Goal: Find specific page/section: Find specific page/section

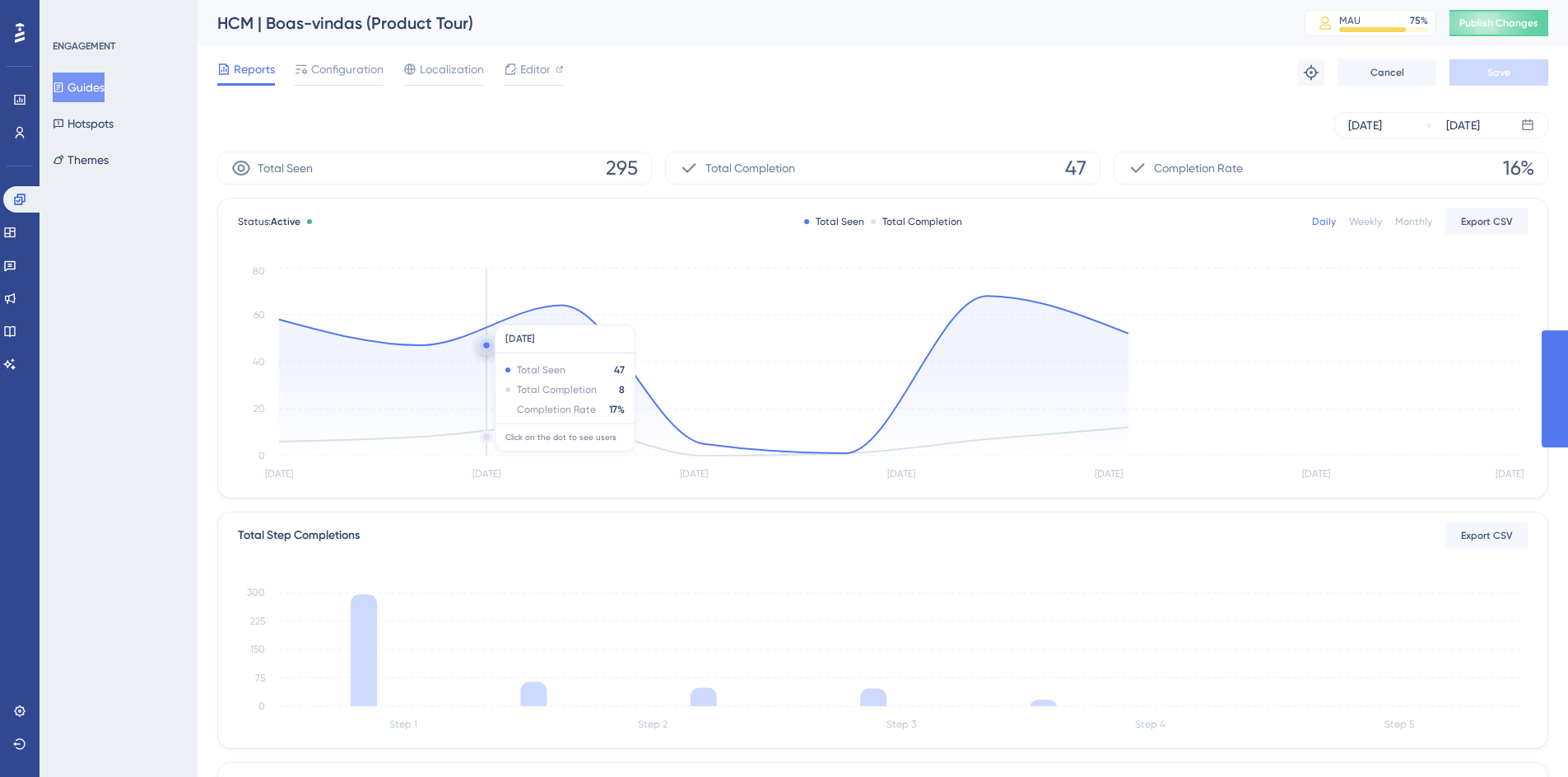
click at [89, 79] on button "Guides" at bounding box center [78, 87] width 51 height 30
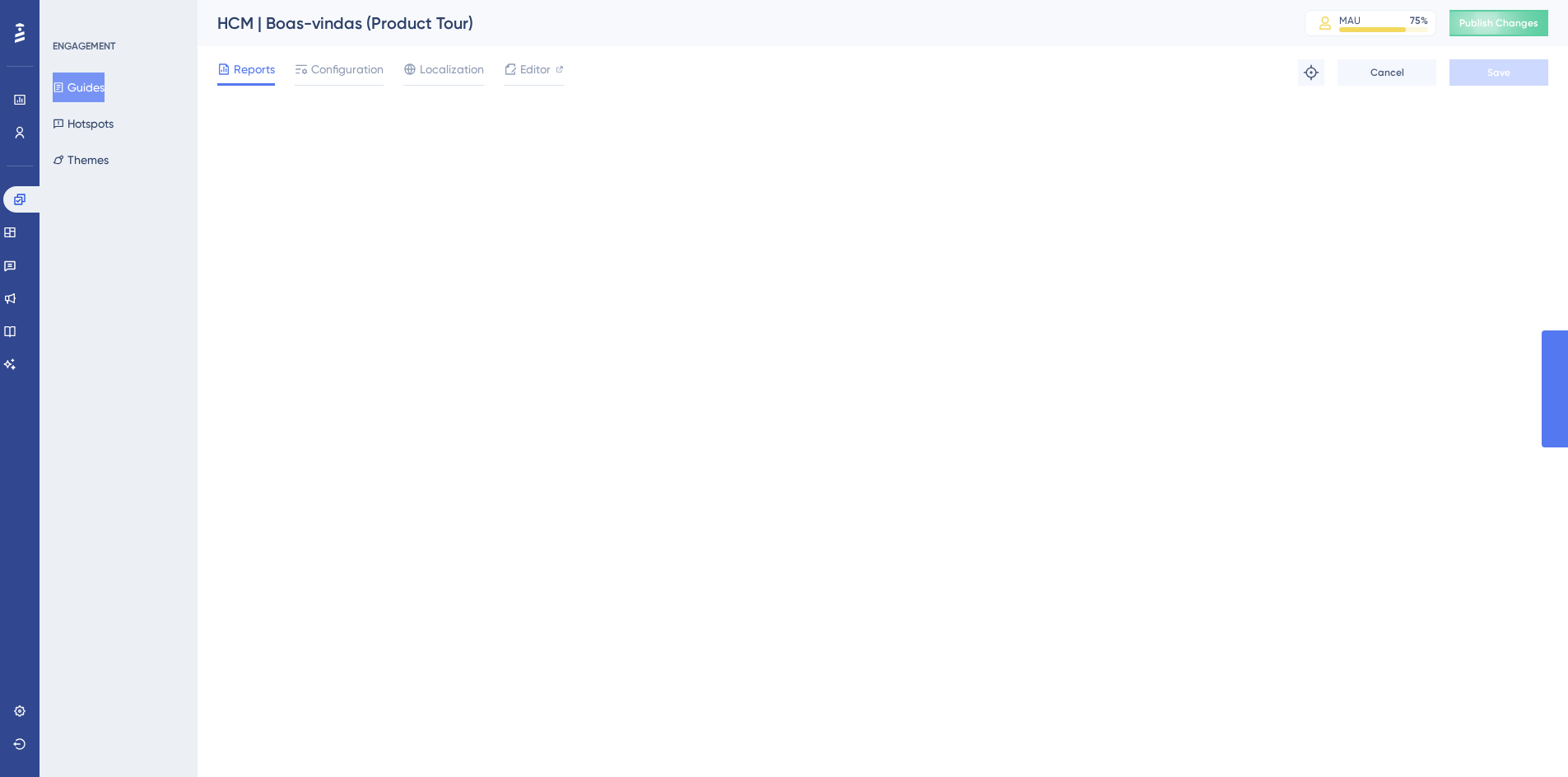
click at [80, 86] on button "Guides" at bounding box center [78, 87] width 51 height 30
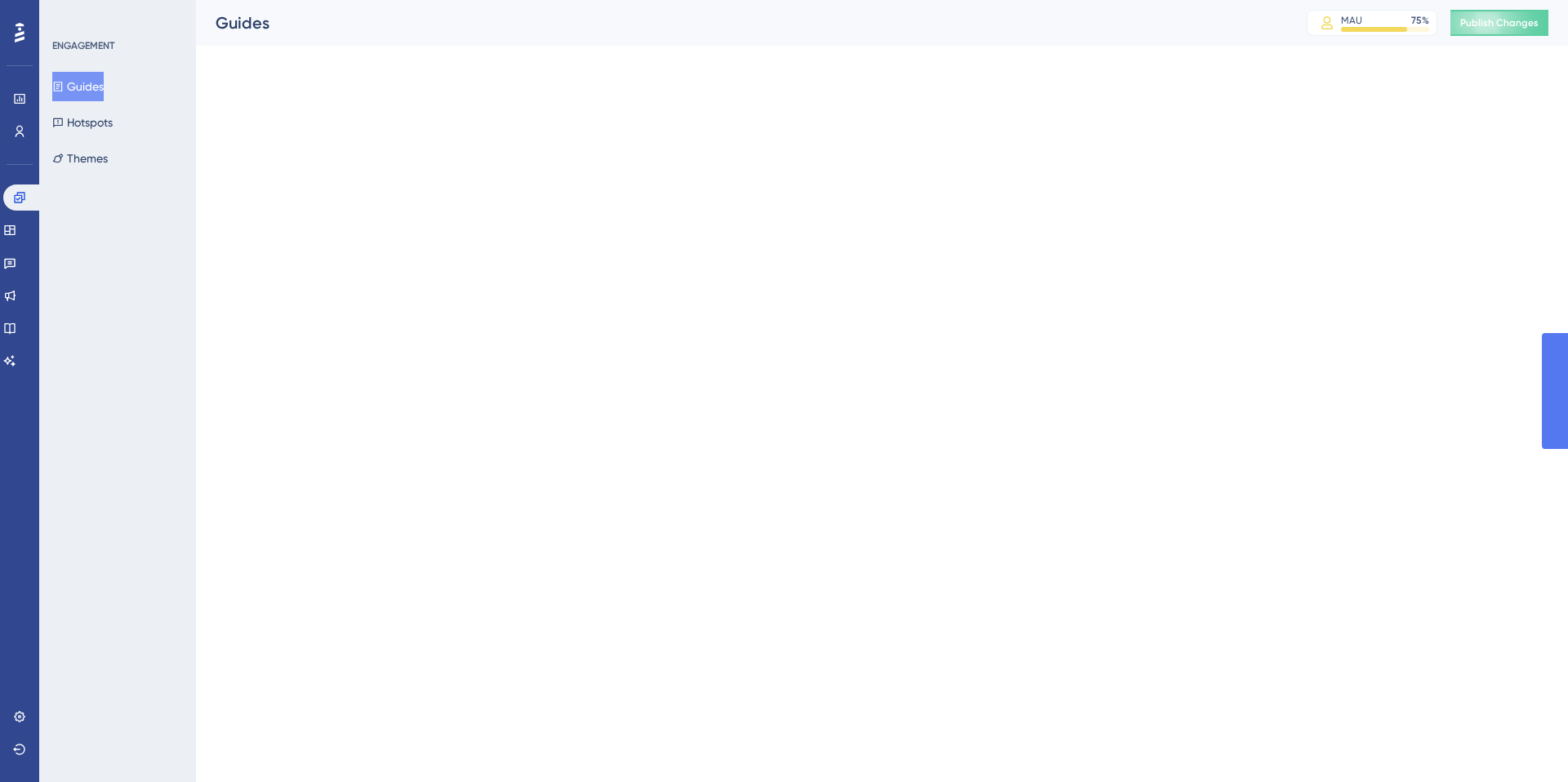
click at [80, 86] on button "Guides" at bounding box center [77, 87] width 51 height 30
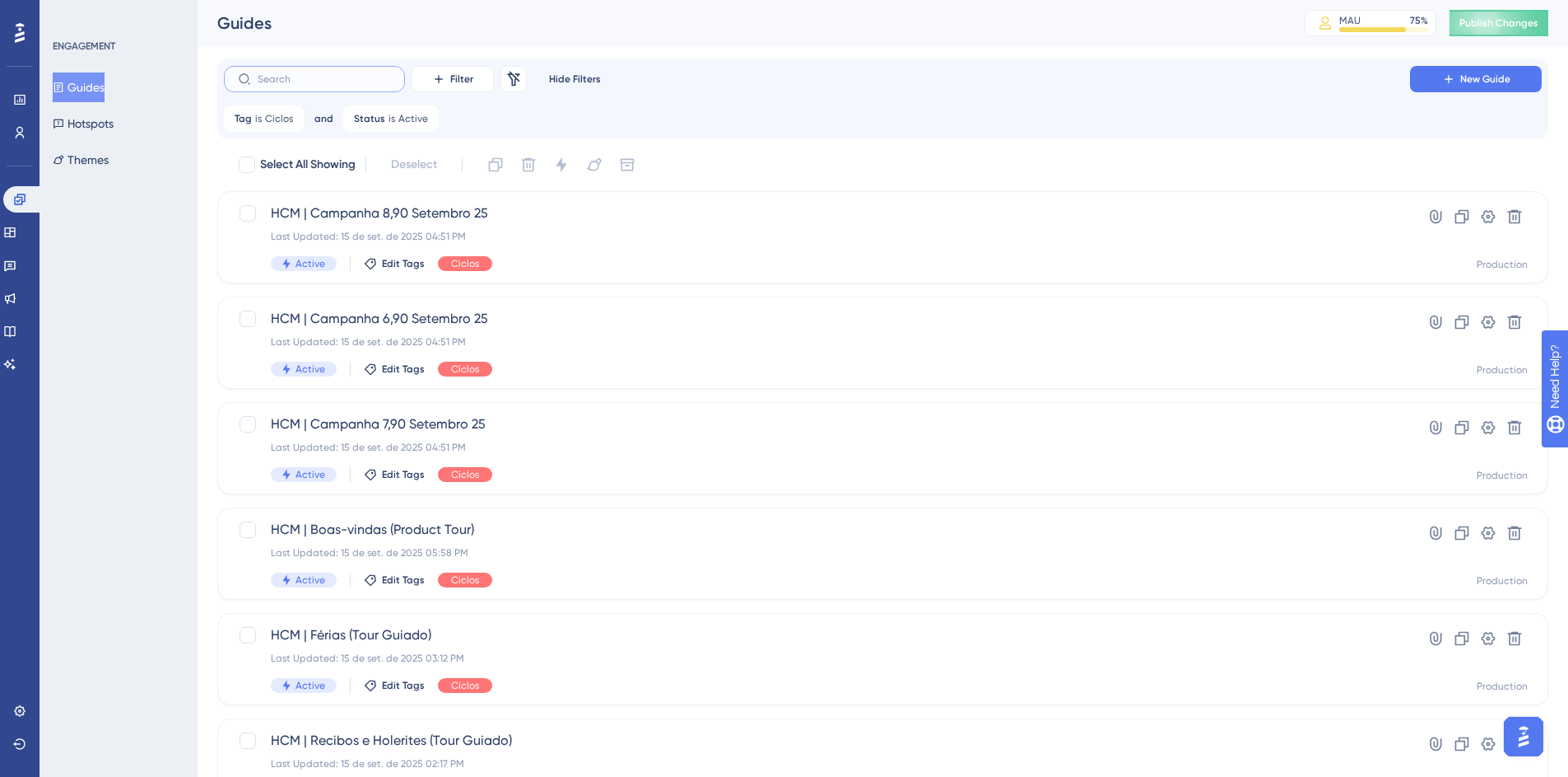
click at [263, 74] on input "text" at bounding box center [325, 80] width 134 height 12
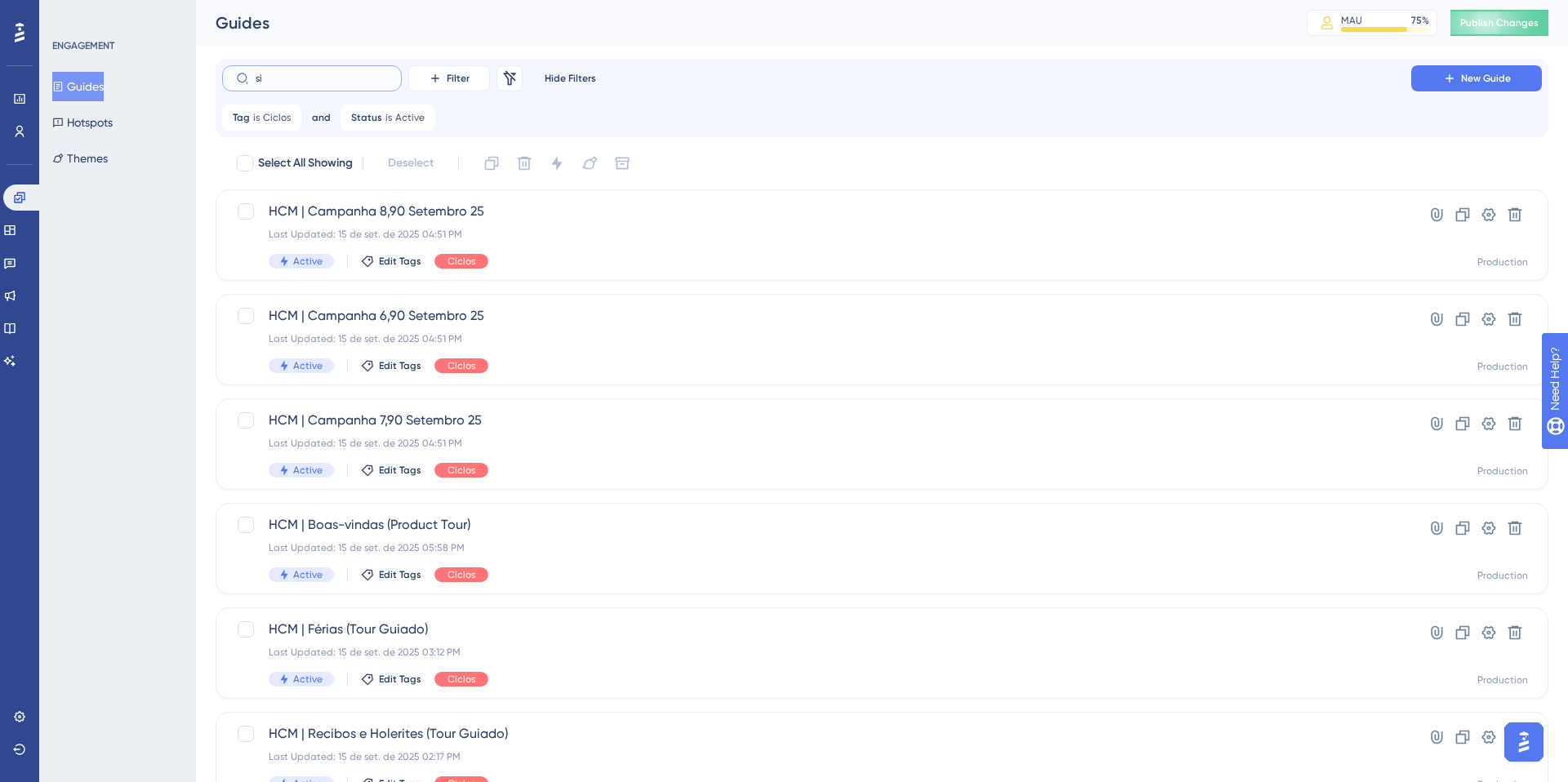
type input "sit"
checkbox input "true"
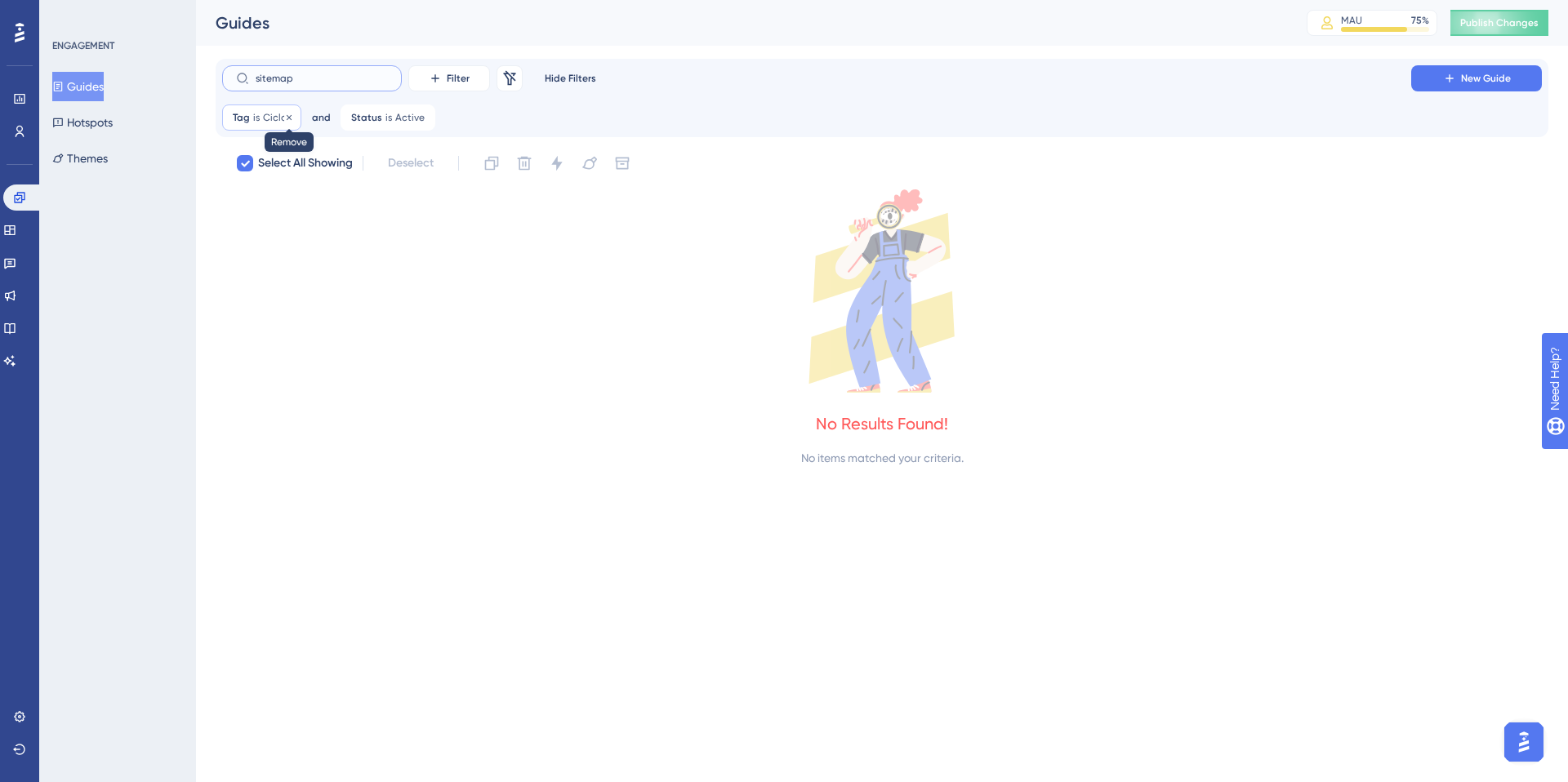
type input "sitemap"
click at [278, 119] on span "Ciclos" at bounding box center [276, 117] width 28 height 13
click at [290, 118] on icon at bounding box center [289, 117] width 10 height 10
click at [307, 85] on label "sitemap" at bounding box center [312, 78] width 180 height 26
click at [307, 84] on input "sitemap" at bounding box center [322, 79] width 133 height 12
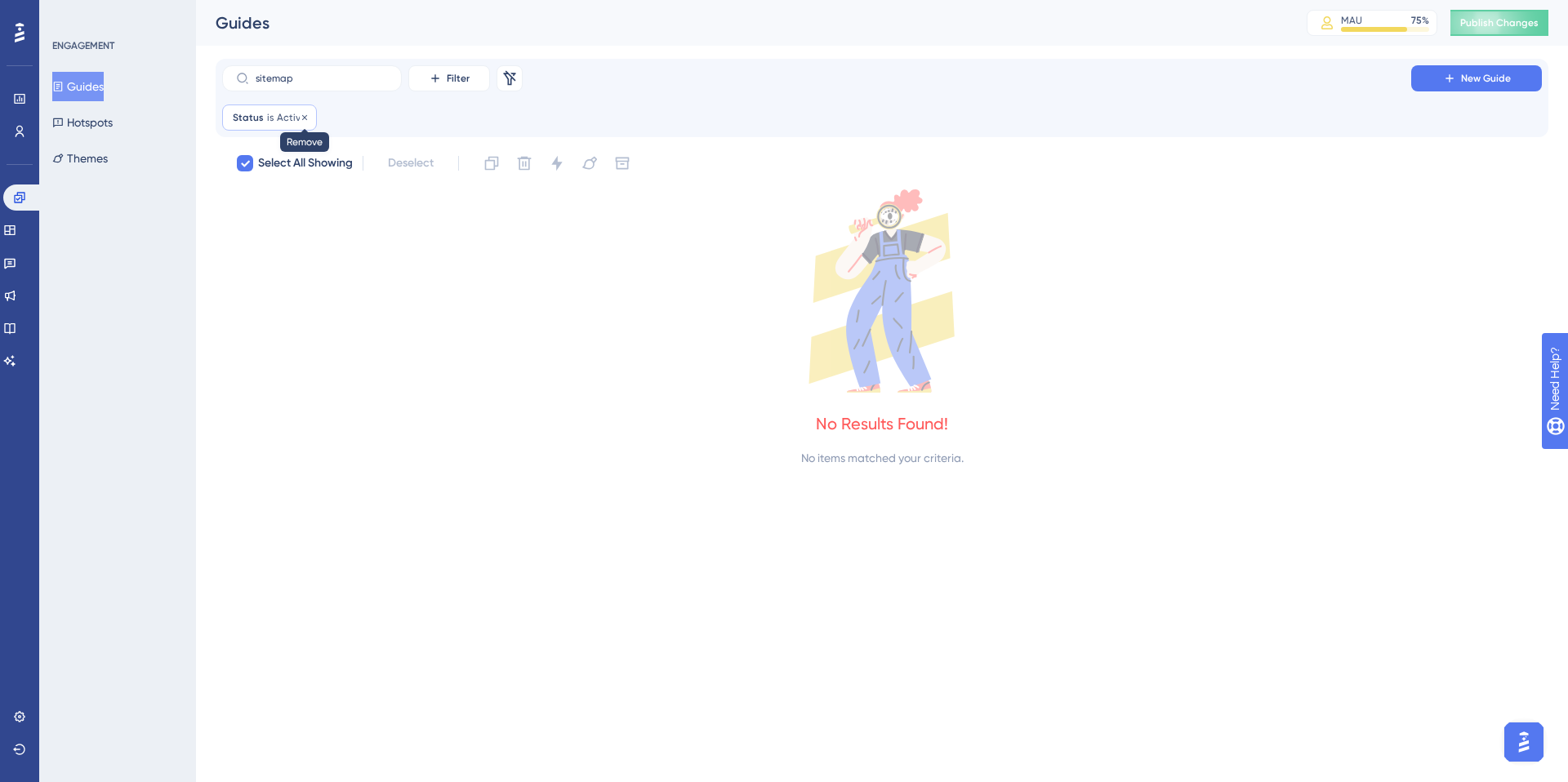
click at [302, 116] on icon at bounding box center [304, 116] width 5 height 5
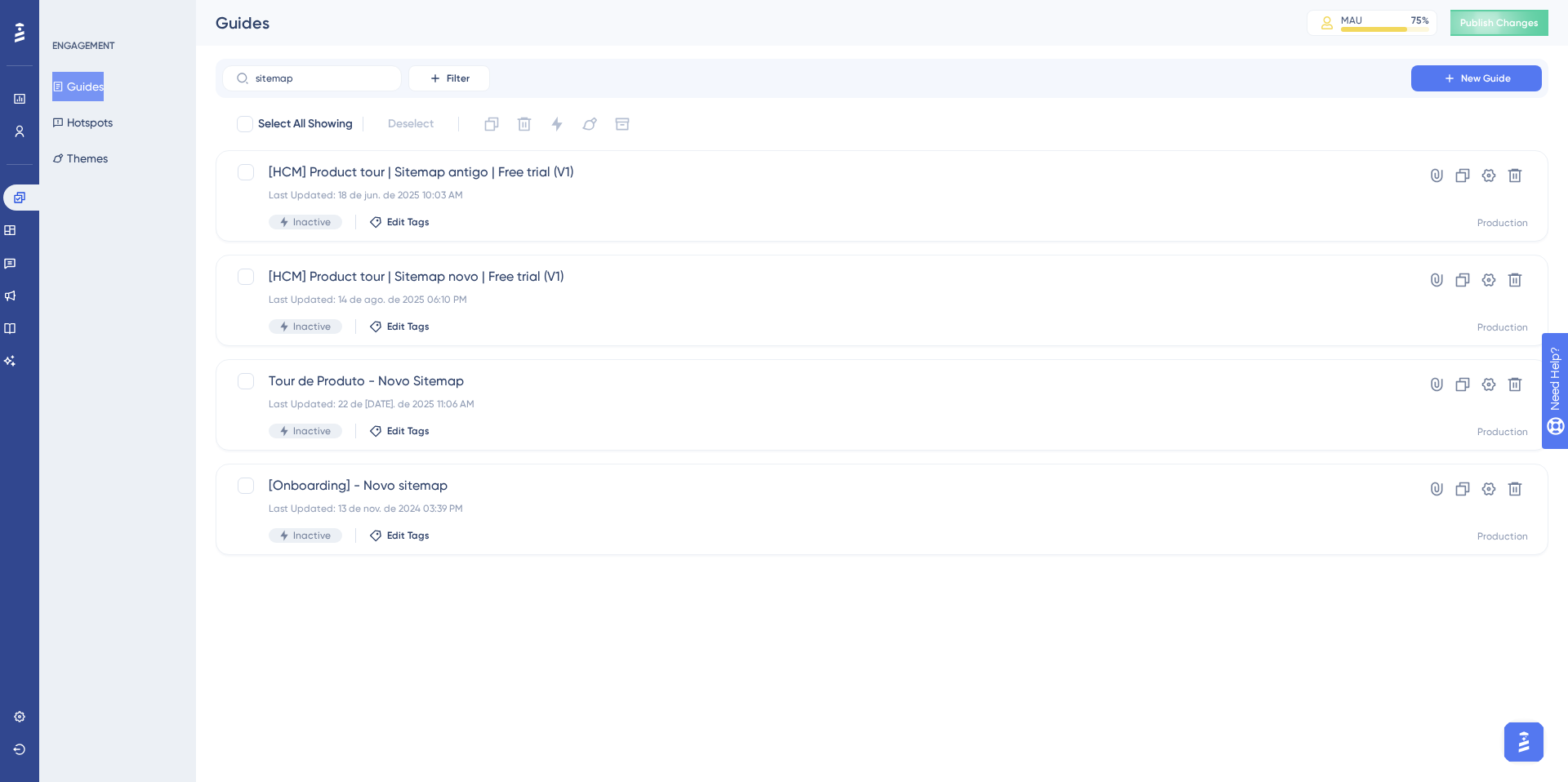
checkbox input "false"
click at [606, 304] on div "Last Updated: 14 de ago. de 2025 06:10 PM" at bounding box center [816, 300] width 1096 height 13
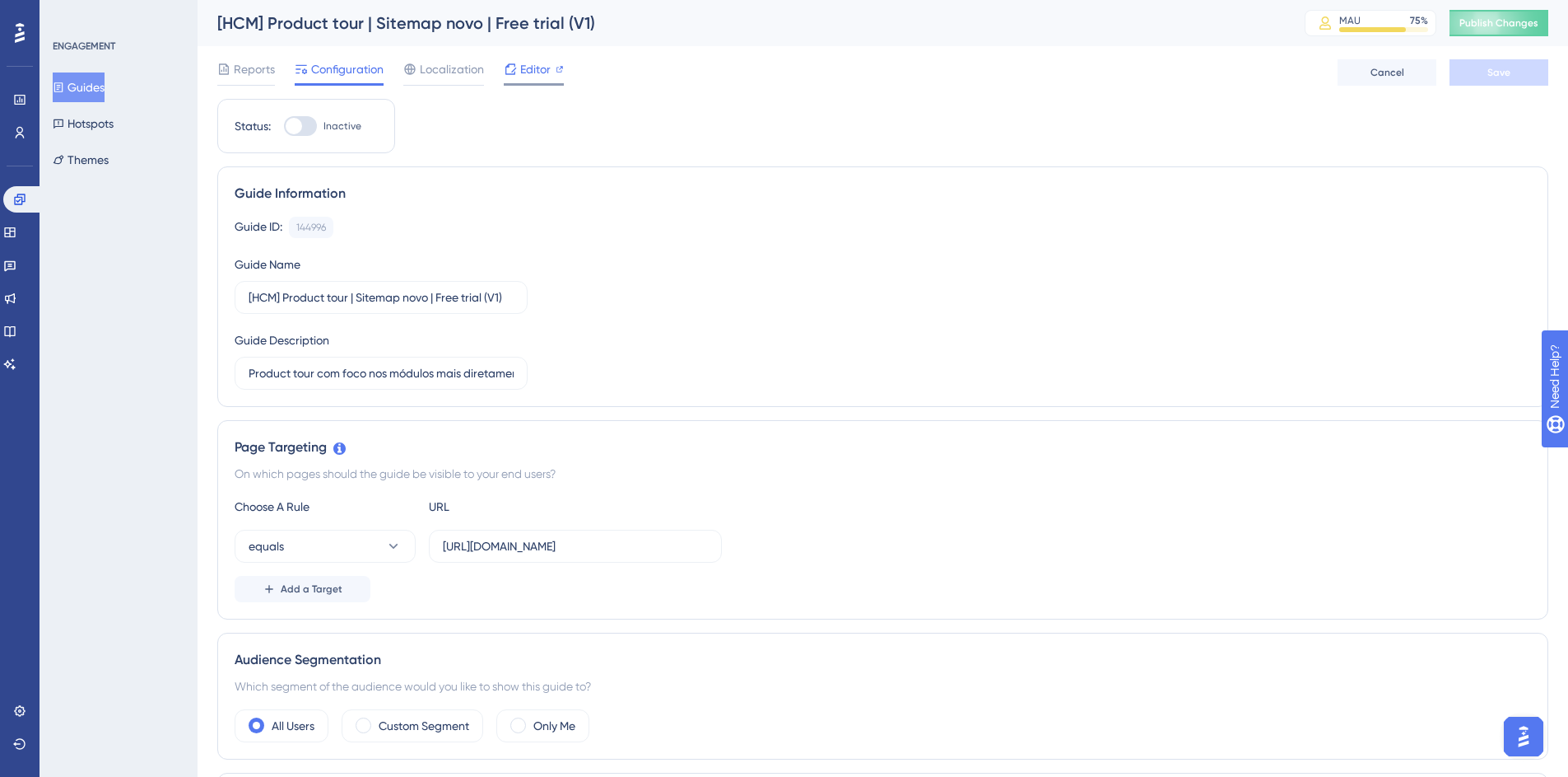
click at [536, 79] on div "Editor" at bounding box center [534, 72] width 60 height 26
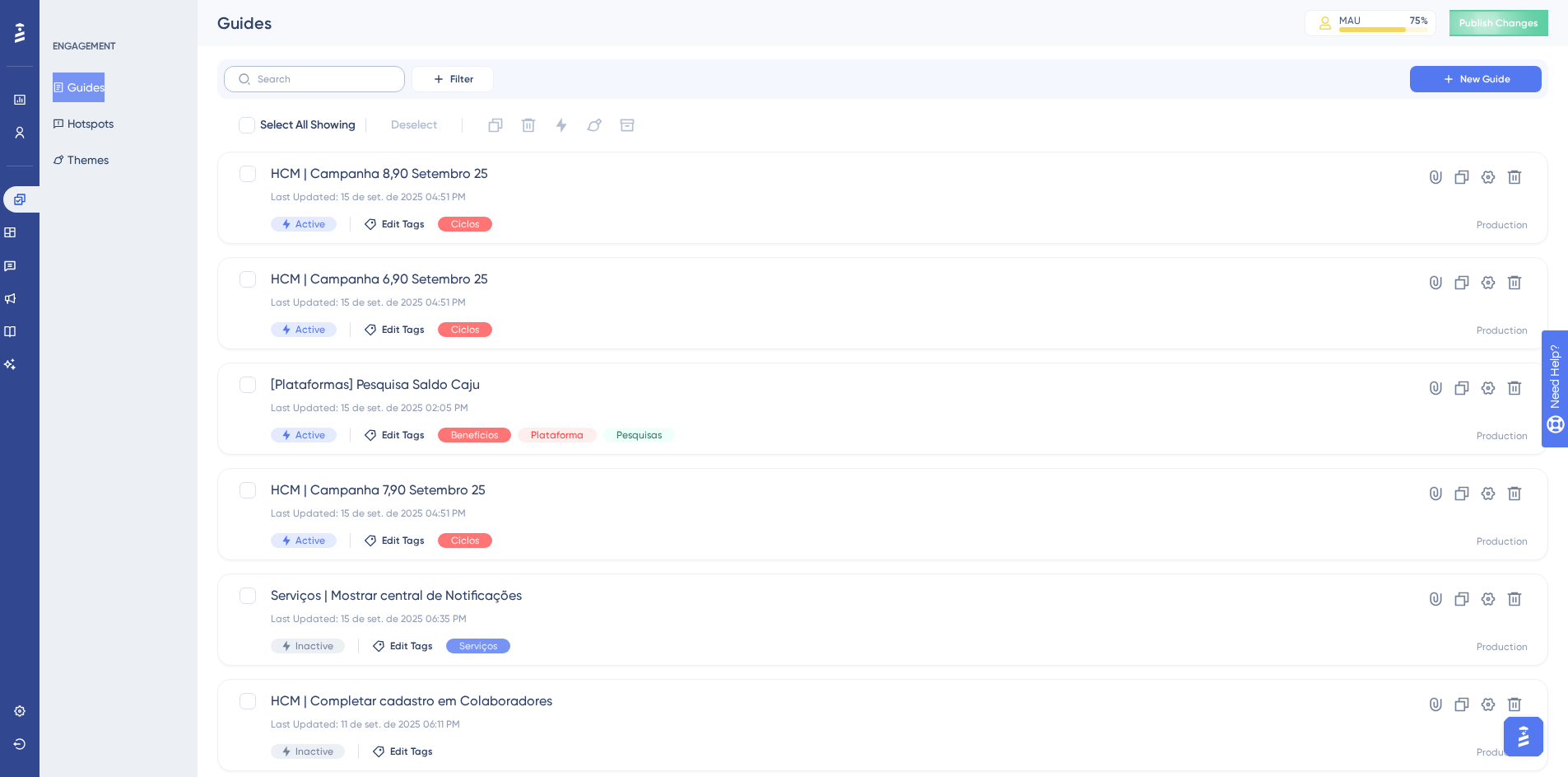
click at [330, 87] on label at bounding box center [314, 79] width 181 height 26
click at [330, 84] on input "text" at bounding box center [325, 80] width 134 height 12
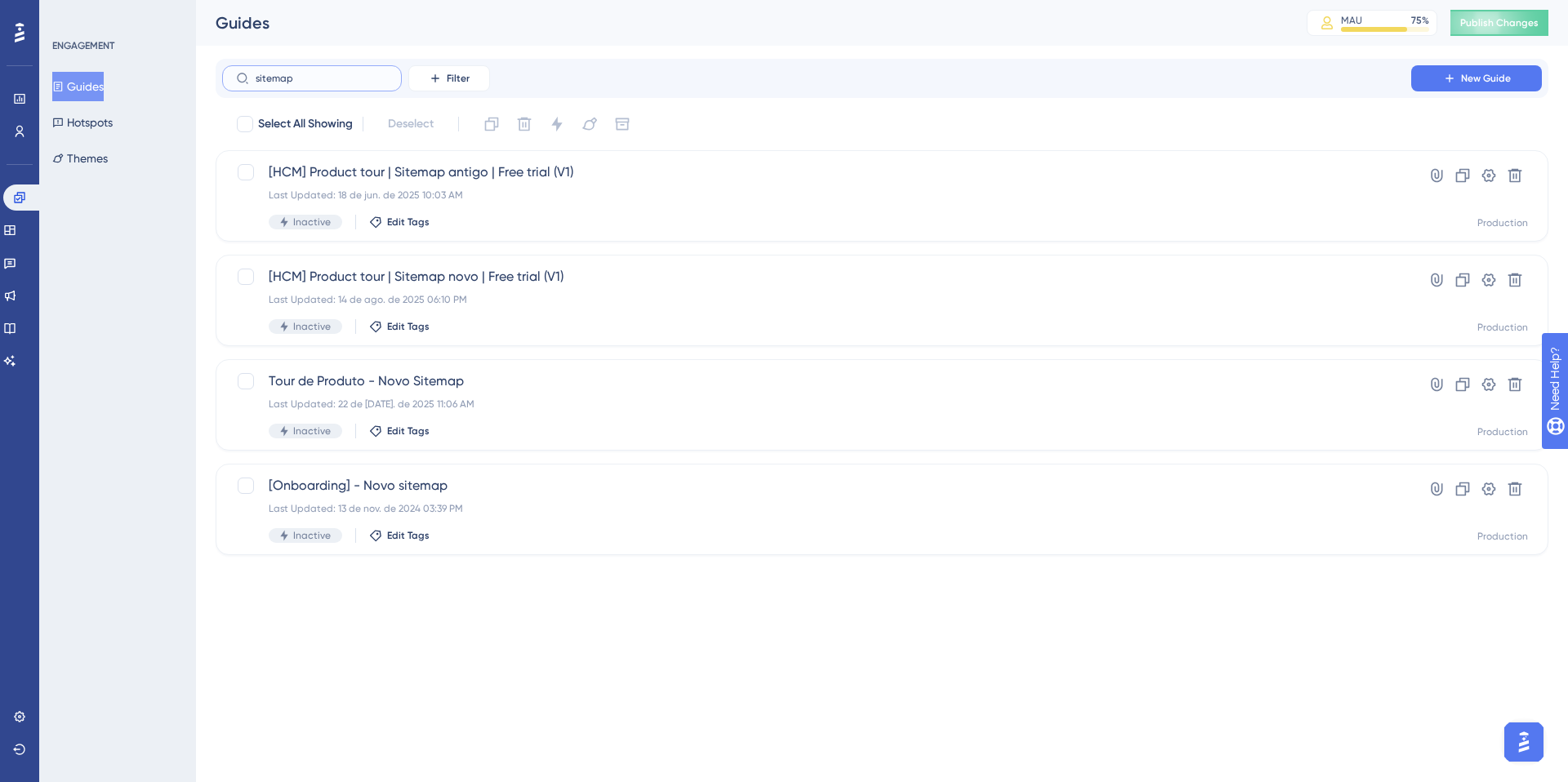
type input "sitemap"
click at [518, 406] on div "Last Updated: 22 de [DATE]. de 2025 11:06 AM" at bounding box center [816, 404] width 1096 height 13
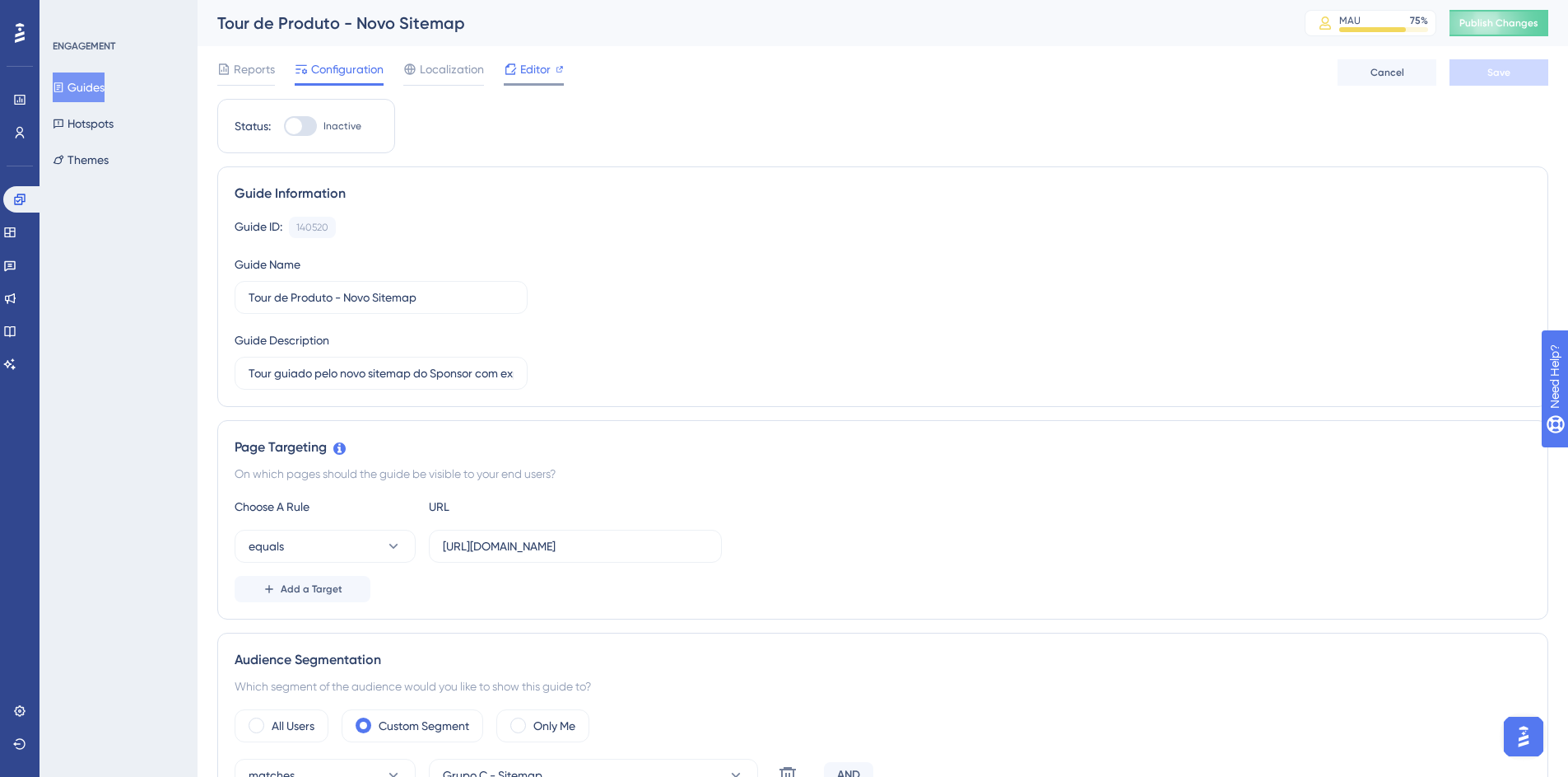
click at [526, 69] on span "Editor" at bounding box center [535, 69] width 30 height 19
click at [561, 548] on input "[URL][DOMAIN_NAME]" at bounding box center [575, 546] width 265 height 18
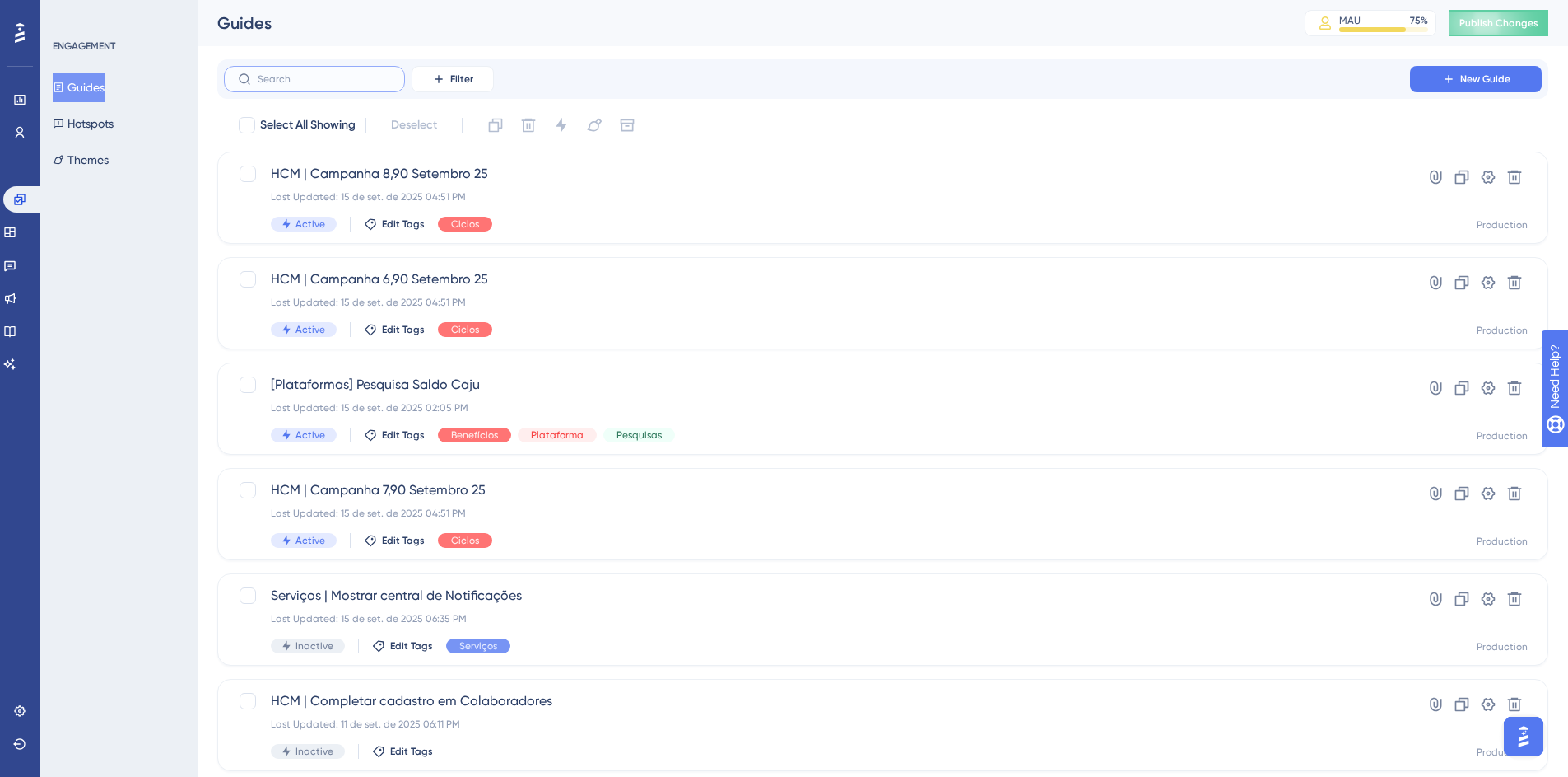
click at [283, 80] on input "text" at bounding box center [325, 80] width 134 height 12
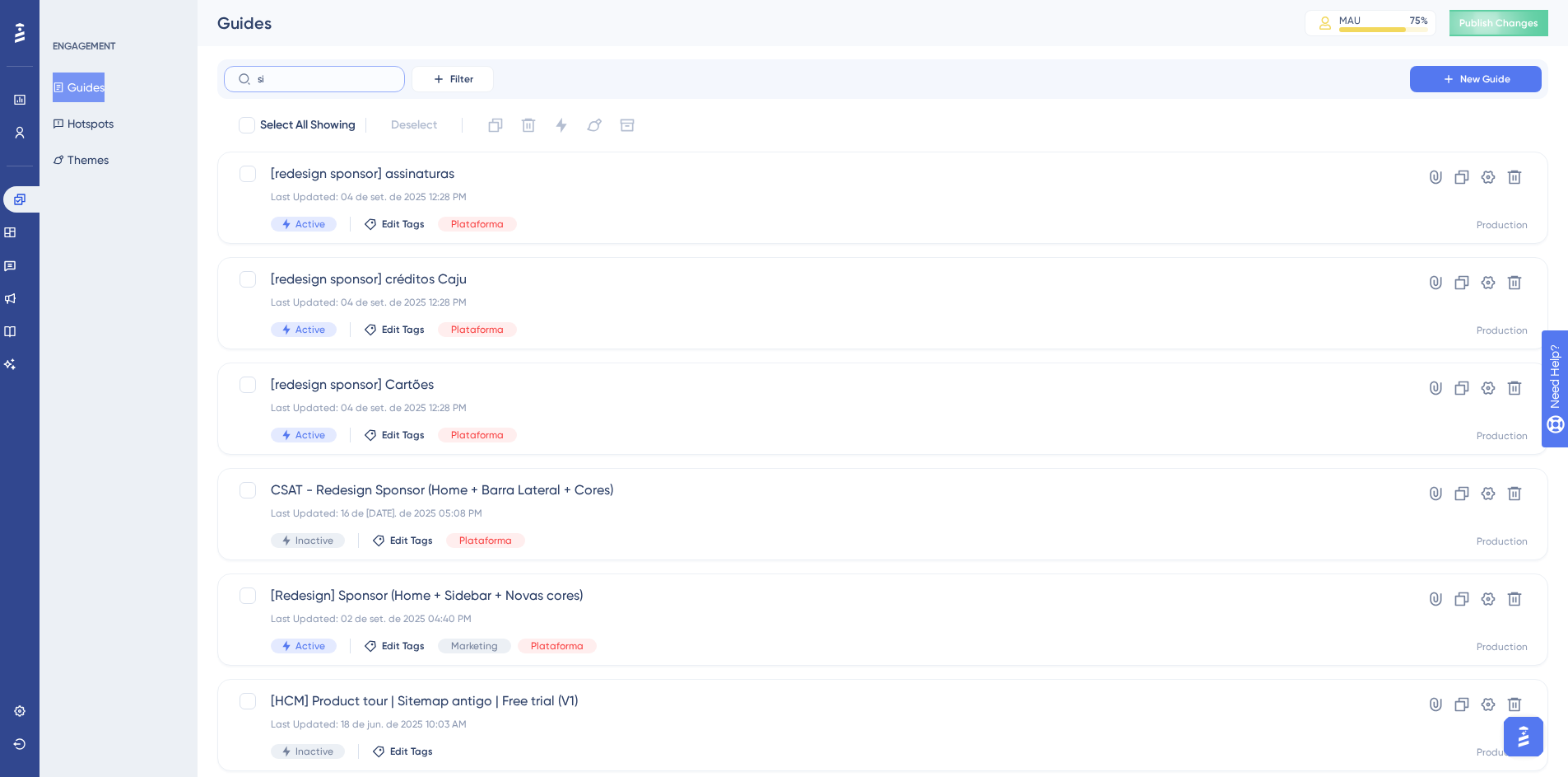
type input "sir"
checkbox input "true"
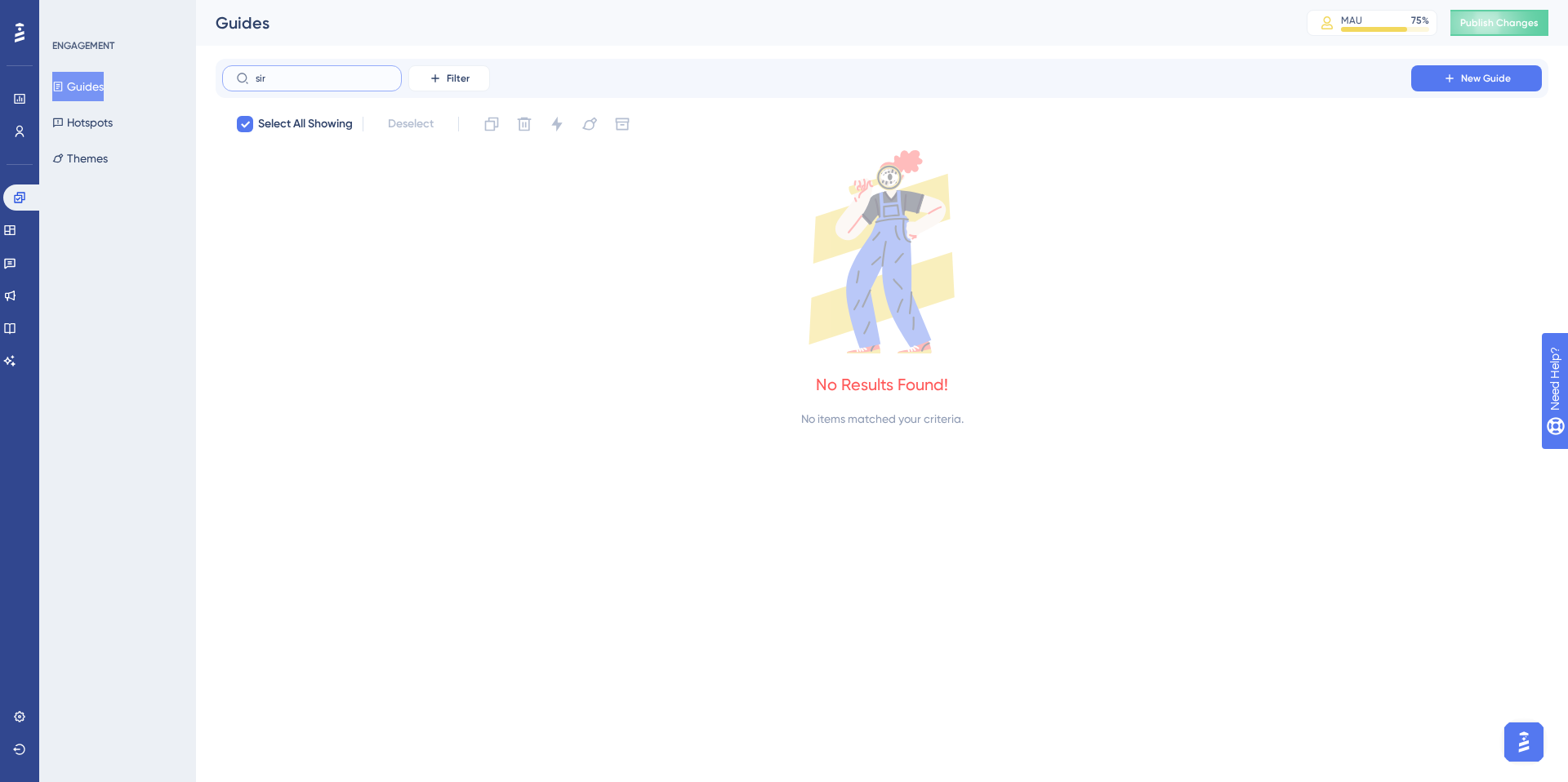
type input "si"
checkbox input "false"
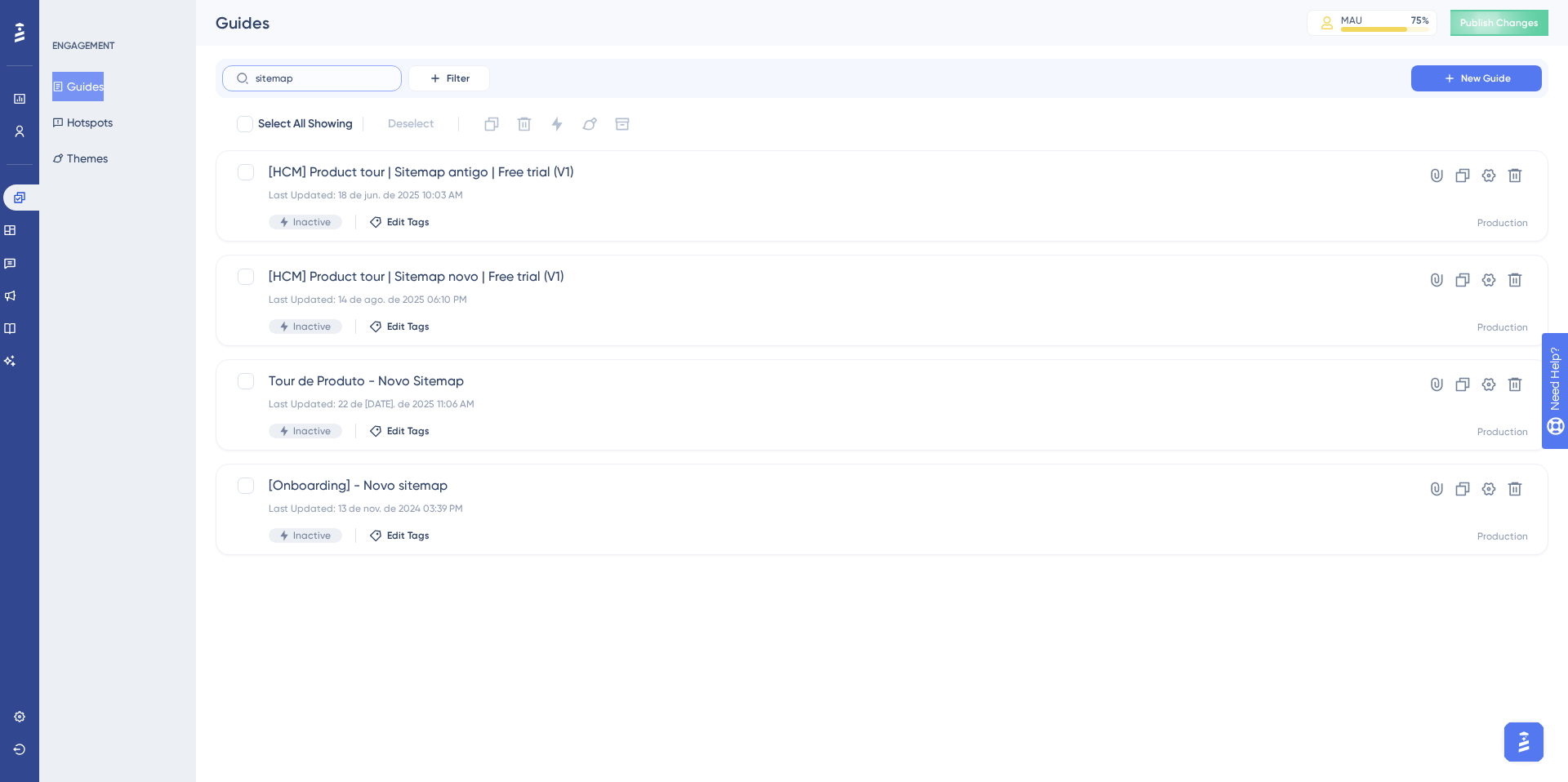
type input "sitemap"
click at [581, 525] on div "[Onboarding] - Novo sitemap Last Updated: 13 de nov. de 2024 03:39 PM Inactive …" at bounding box center [816, 510] width 1096 height 67
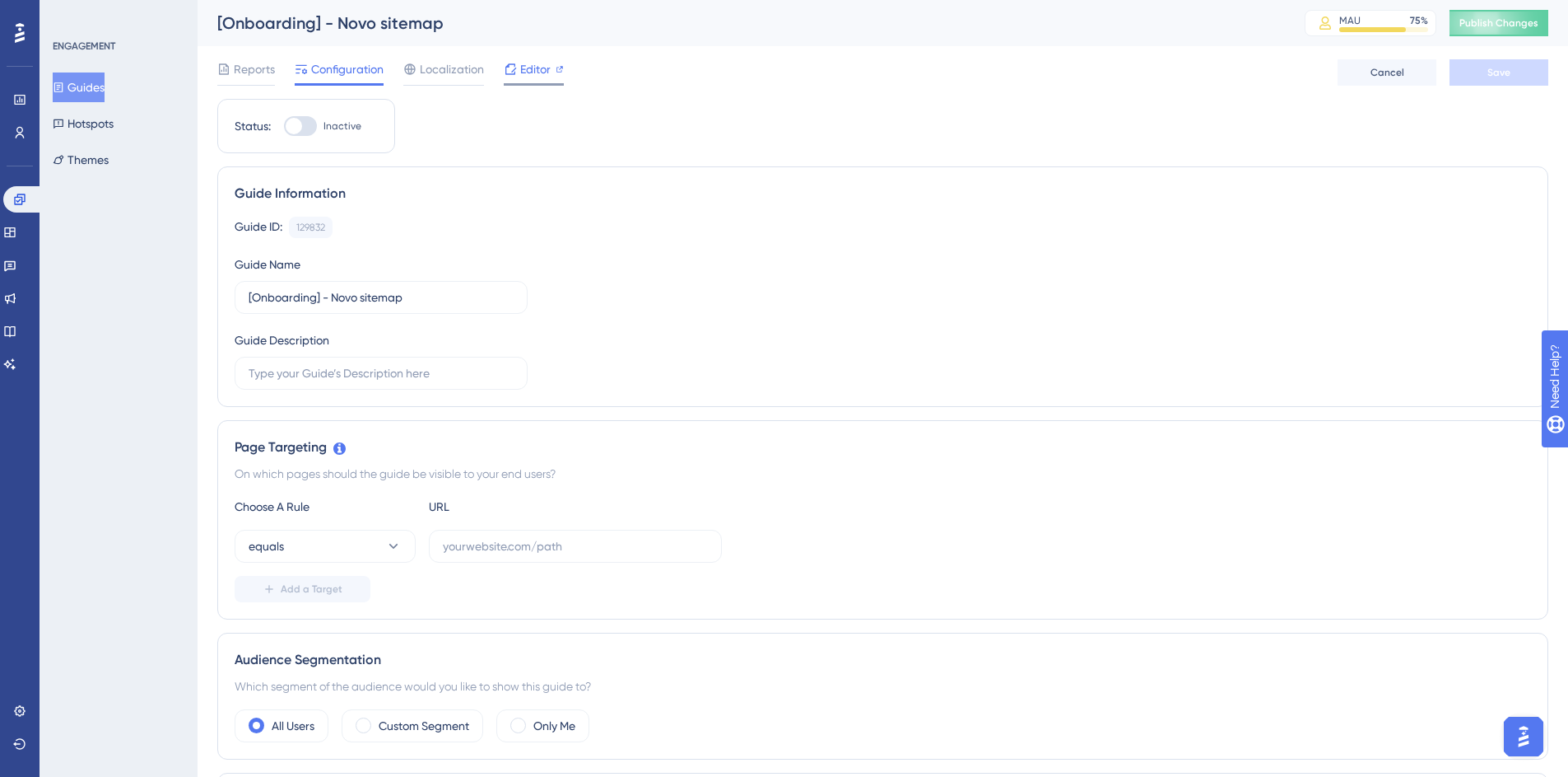
click at [521, 62] on span "Editor" at bounding box center [535, 69] width 30 height 19
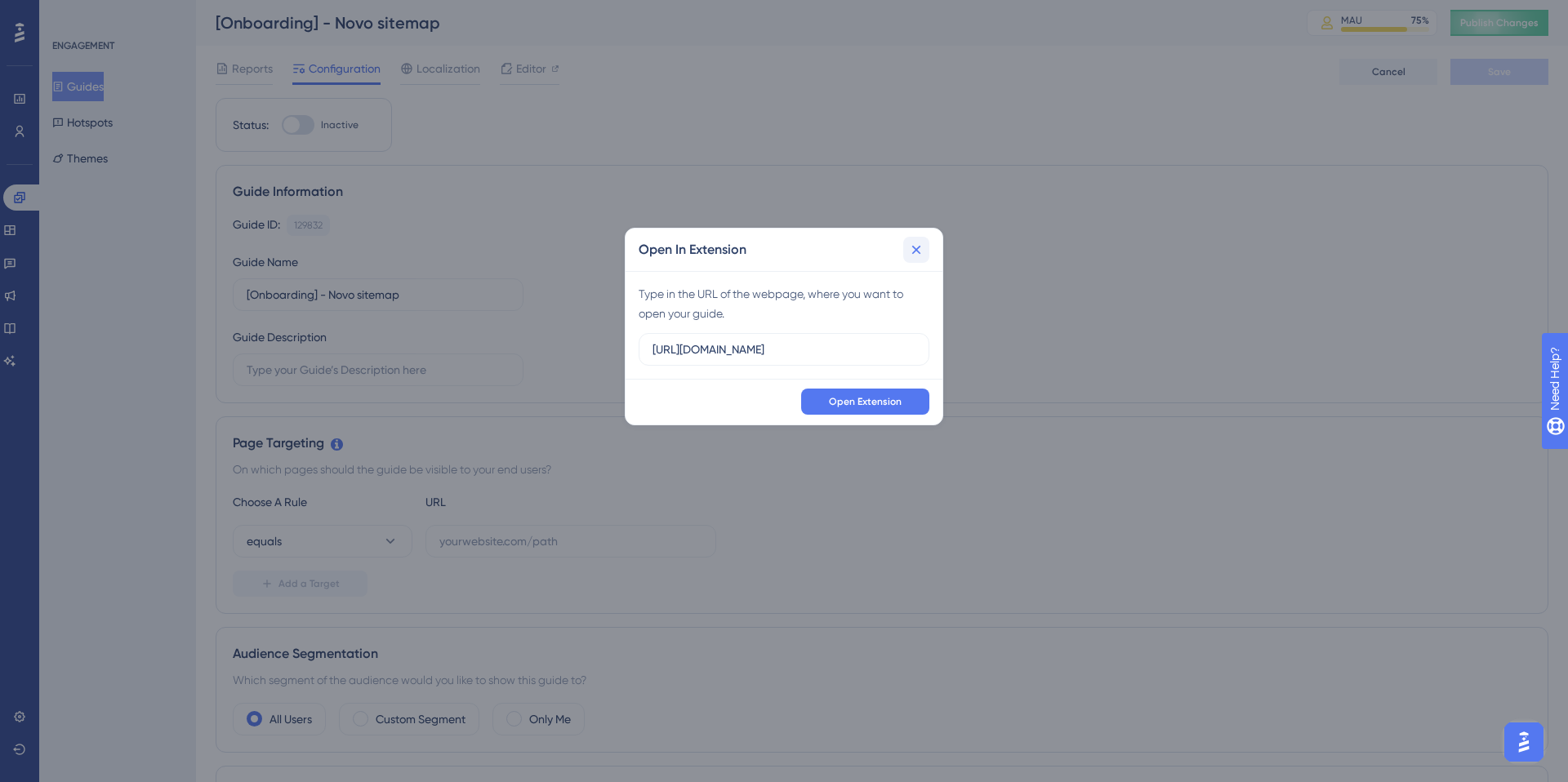
click at [915, 251] on icon at bounding box center [916, 250] width 9 height 9
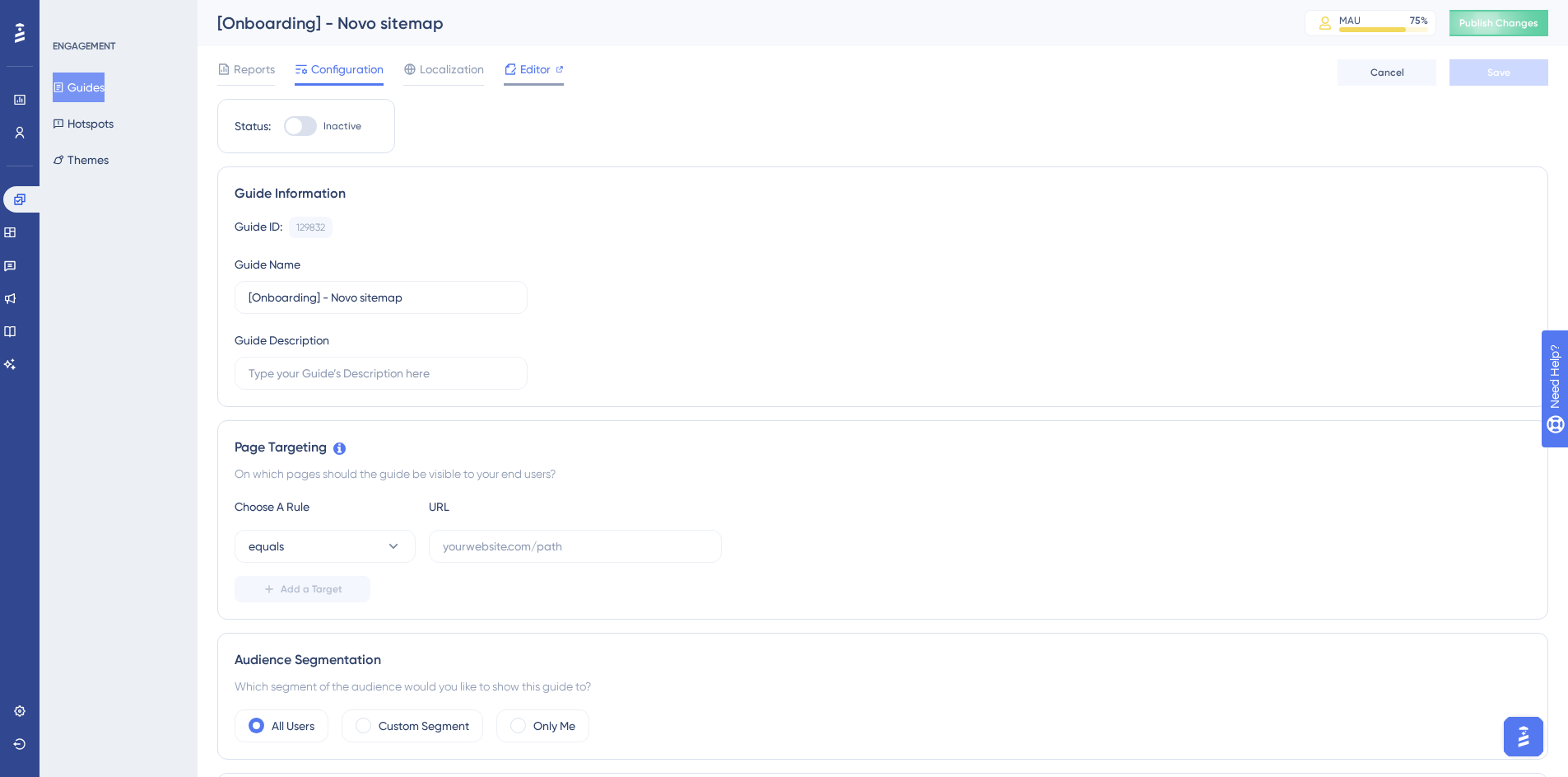
click at [534, 74] on span "Editor" at bounding box center [535, 69] width 30 height 19
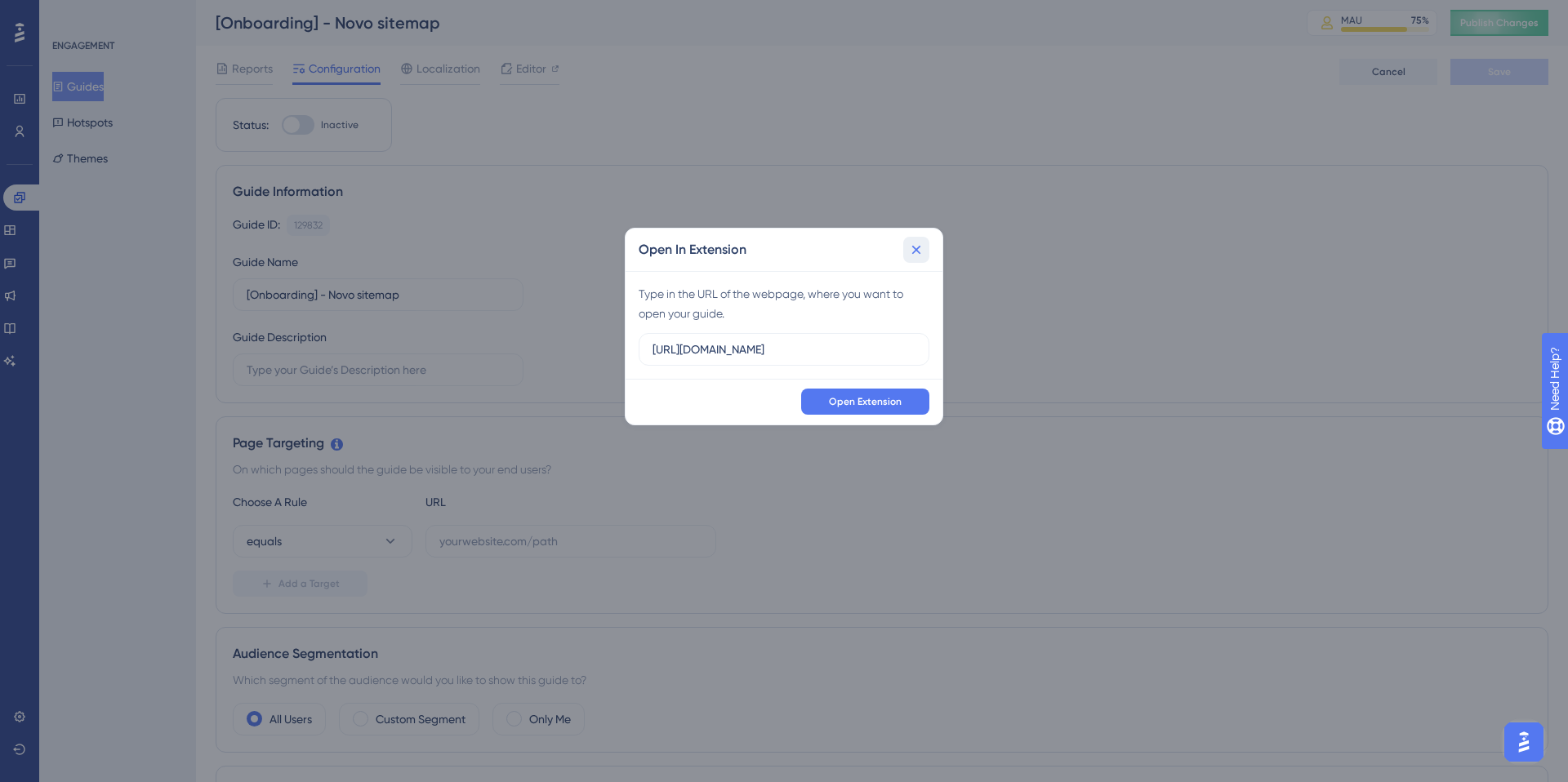
click at [906, 258] on button at bounding box center [916, 249] width 26 height 26
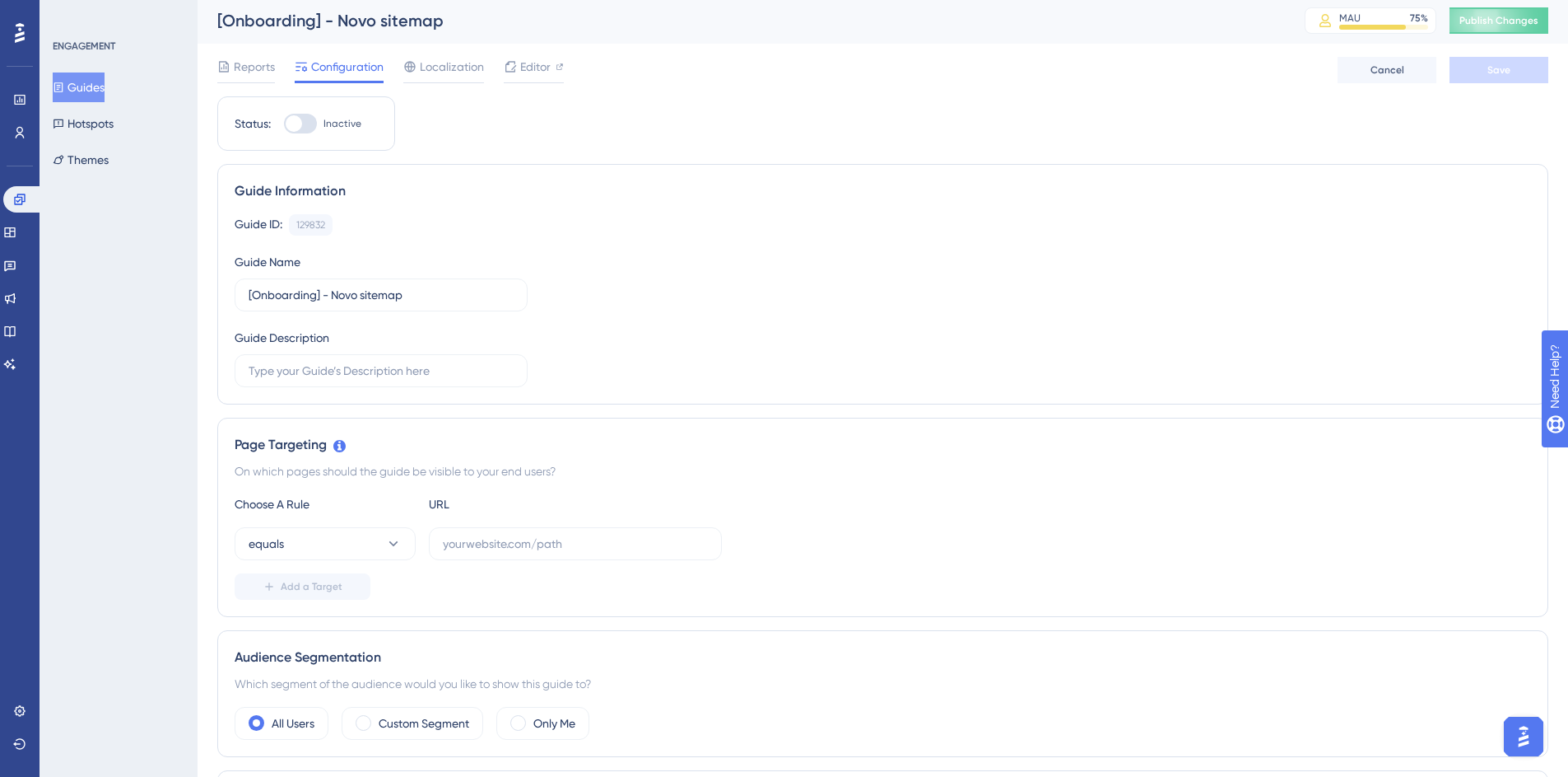
scroll to position [3, 0]
click at [64, 87] on icon at bounding box center [58, 87] width 12 height 12
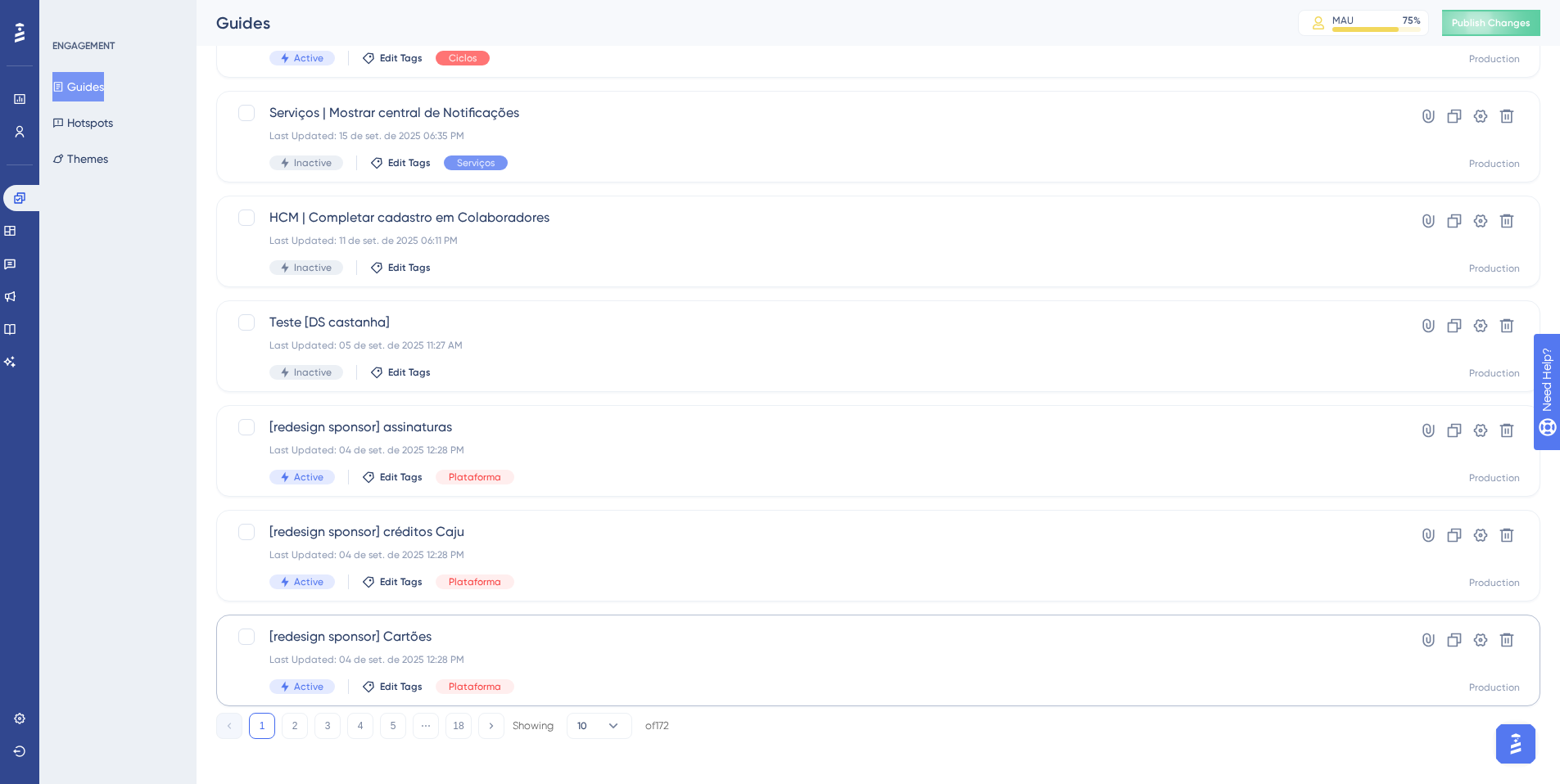
scroll to position [486, 0]
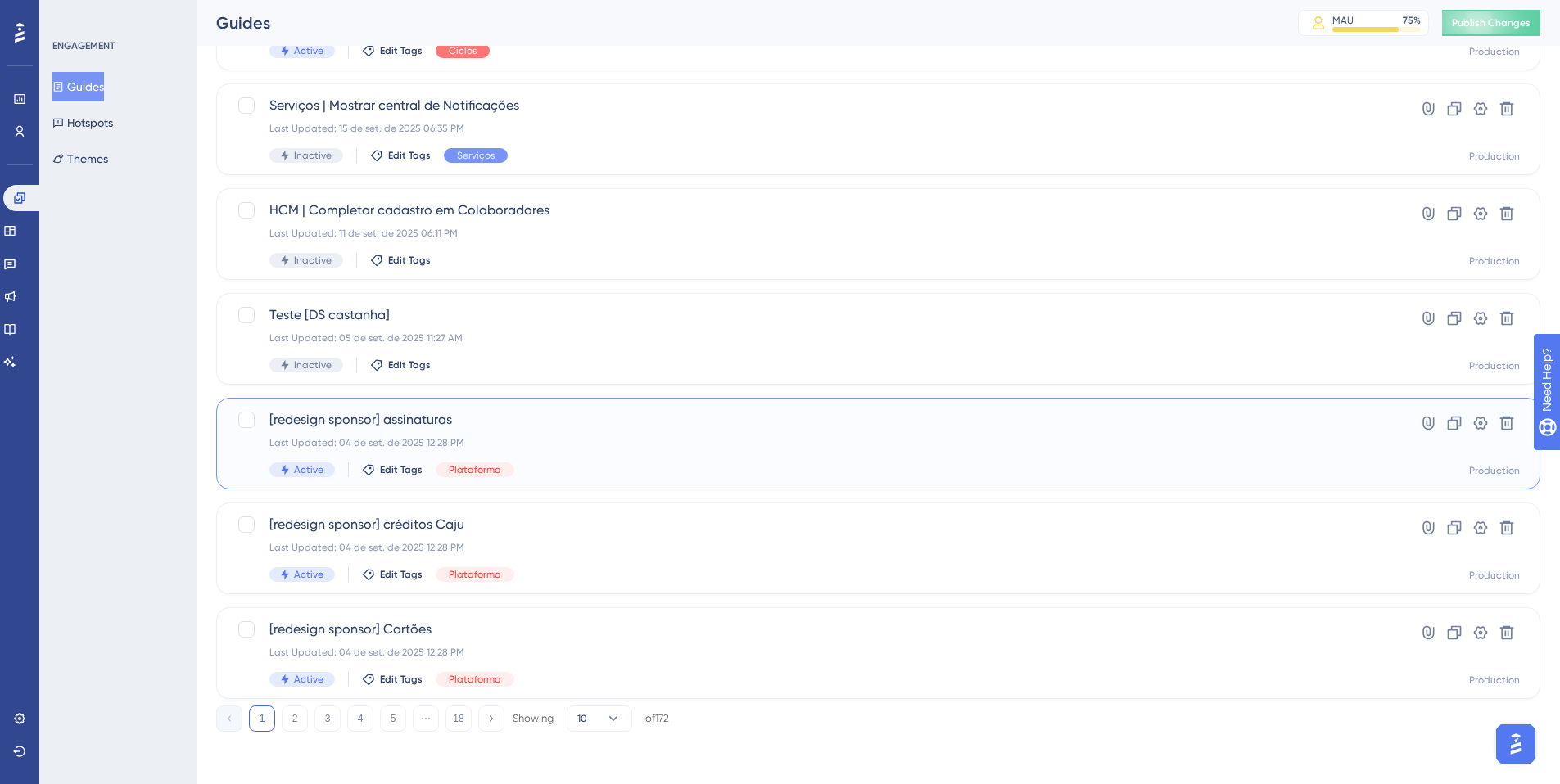
click at [583, 438] on div "Last Updated: 04 de set. de 2025 12:28 PM" at bounding box center [812, 443] width 1087 height 14
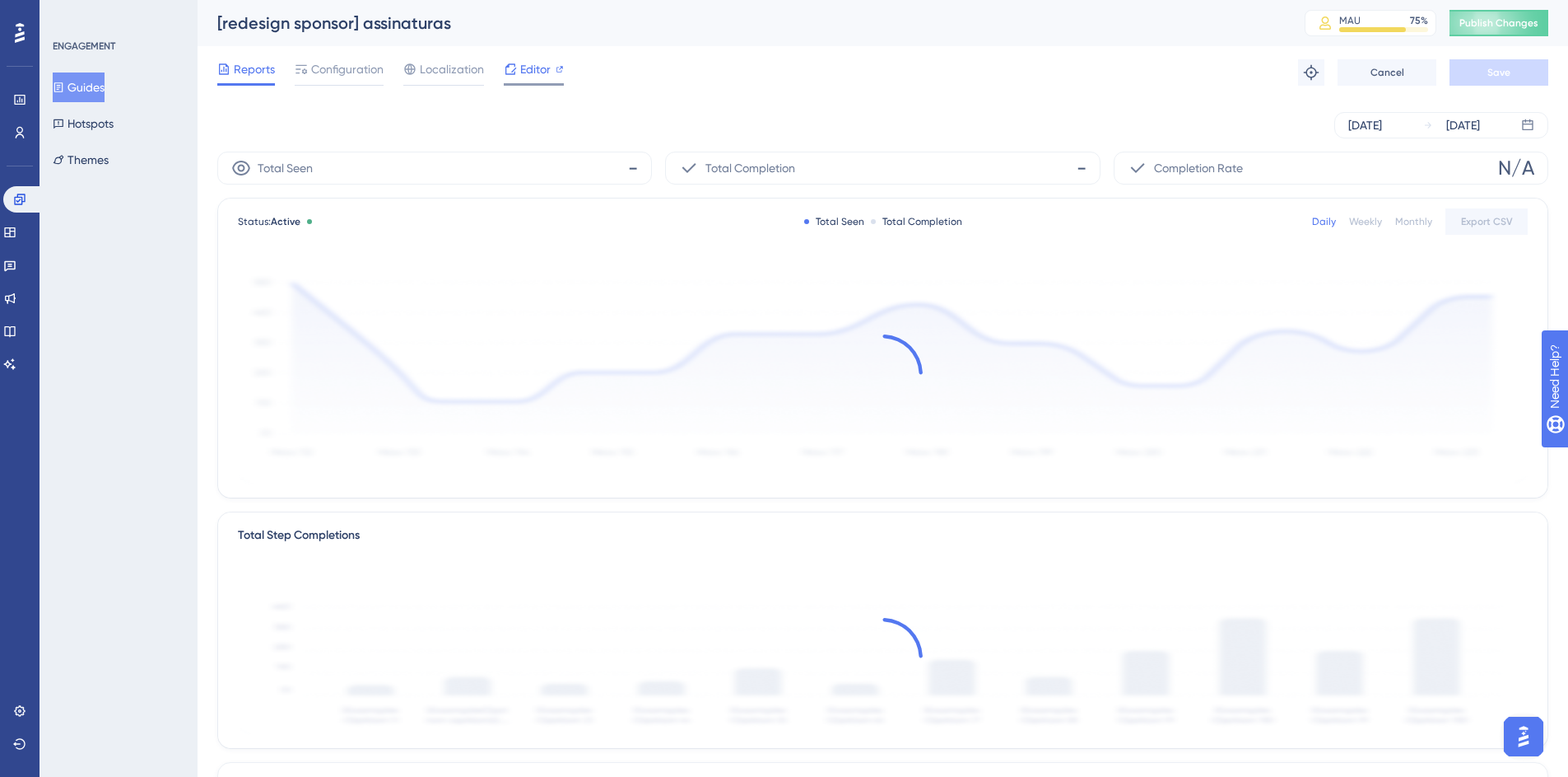
click at [538, 70] on span "Editor" at bounding box center [535, 69] width 30 height 19
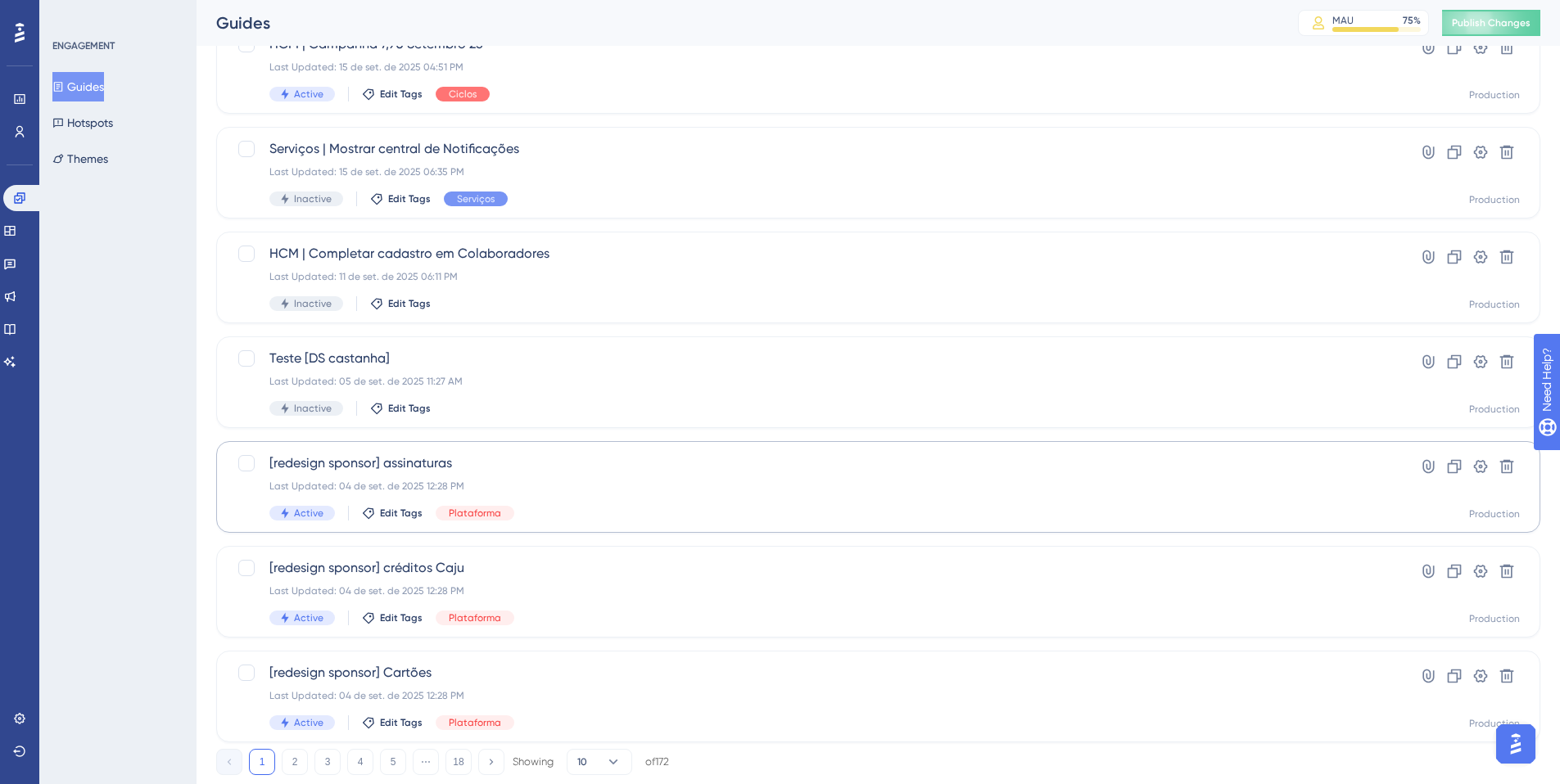
scroll to position [458, 0]
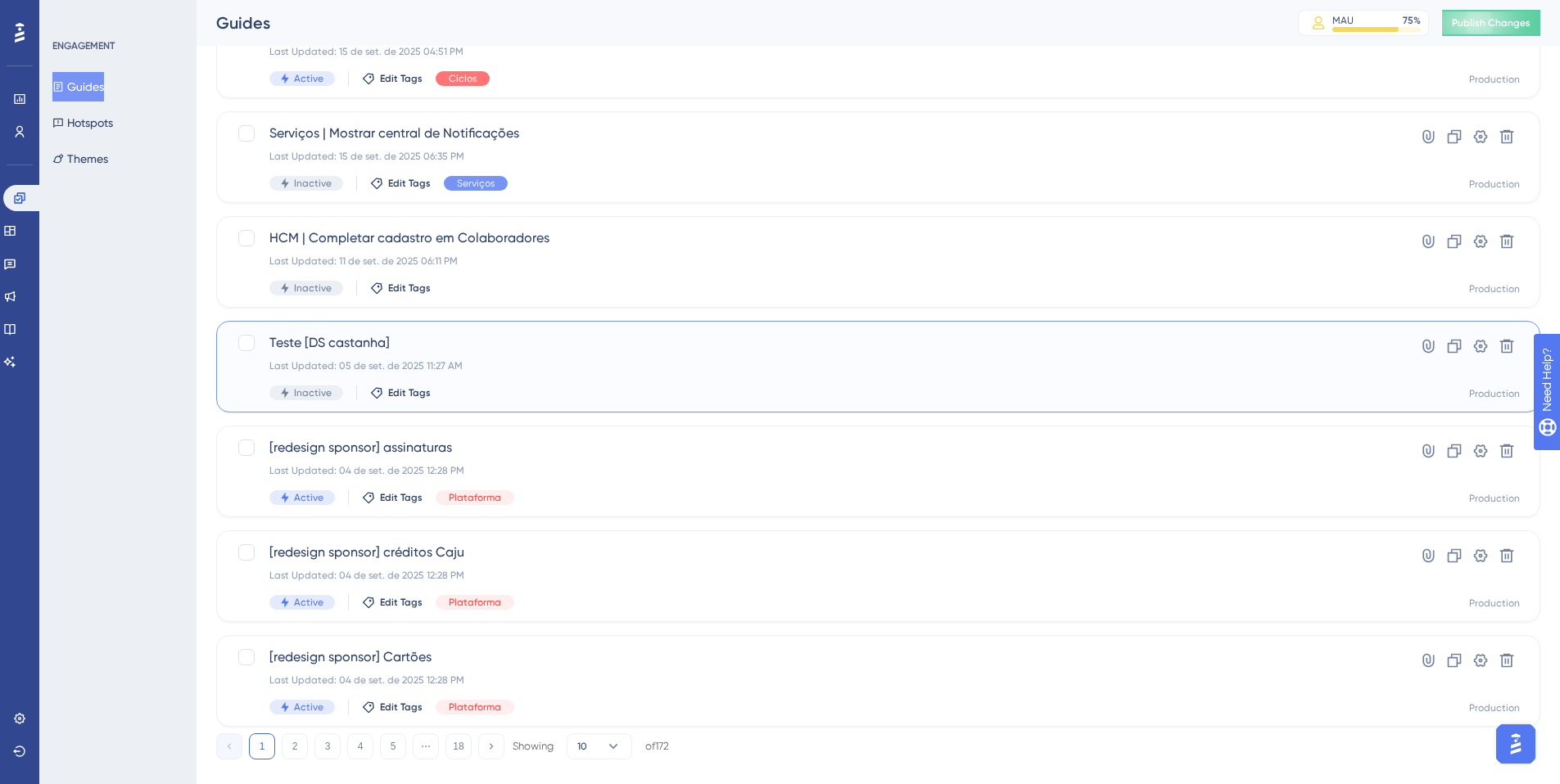
click at [604, 390] on div "Inactive Edit Tags" at bounding box center [812, 392] width 1087 height 14
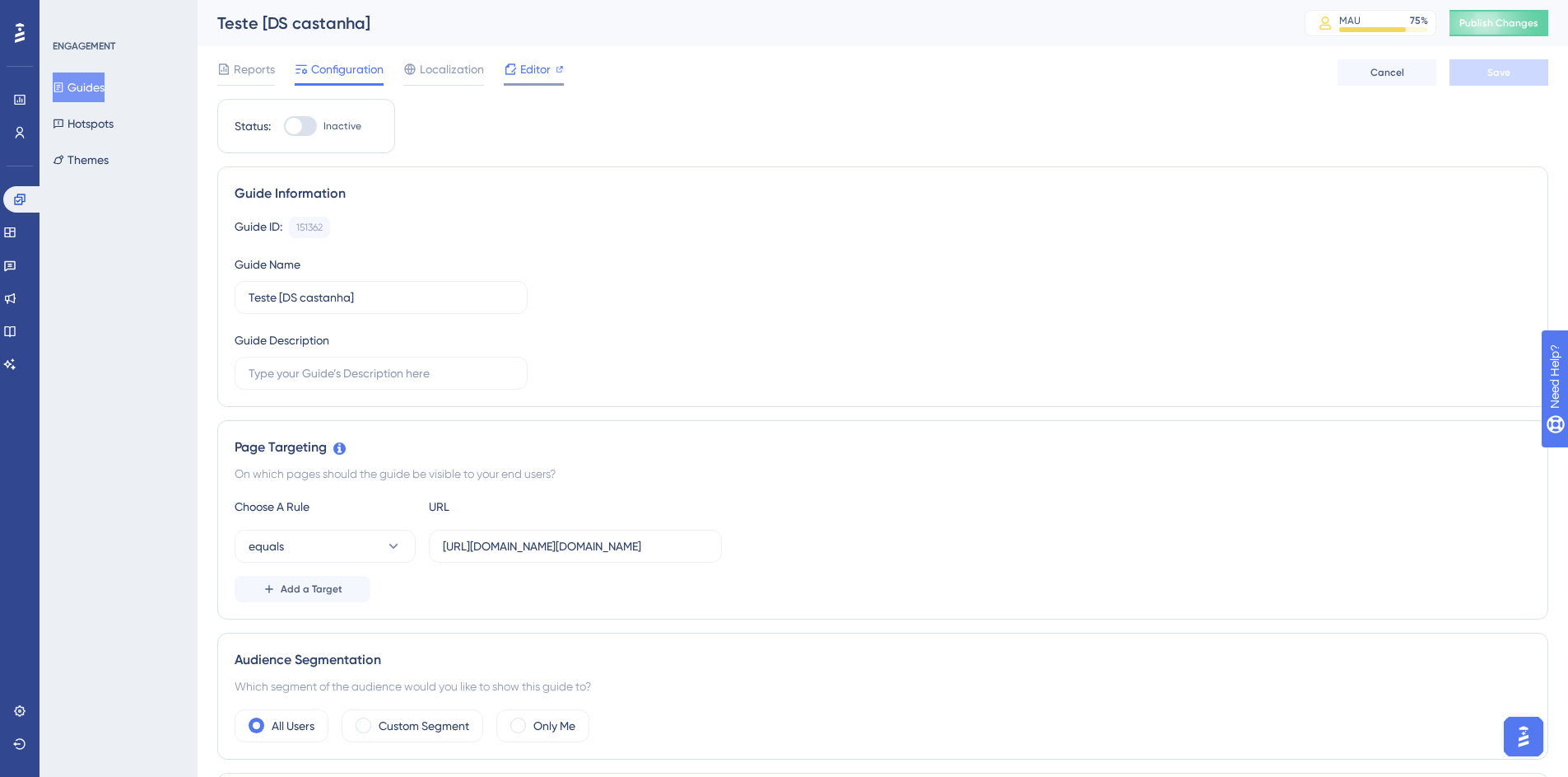
click at [542, 67] on span "Editor" at bounding box center [535, 69] width 30 height 19
click at [100, 86] on button "Guides" at bounding box center [78, 87] width 51 height 30
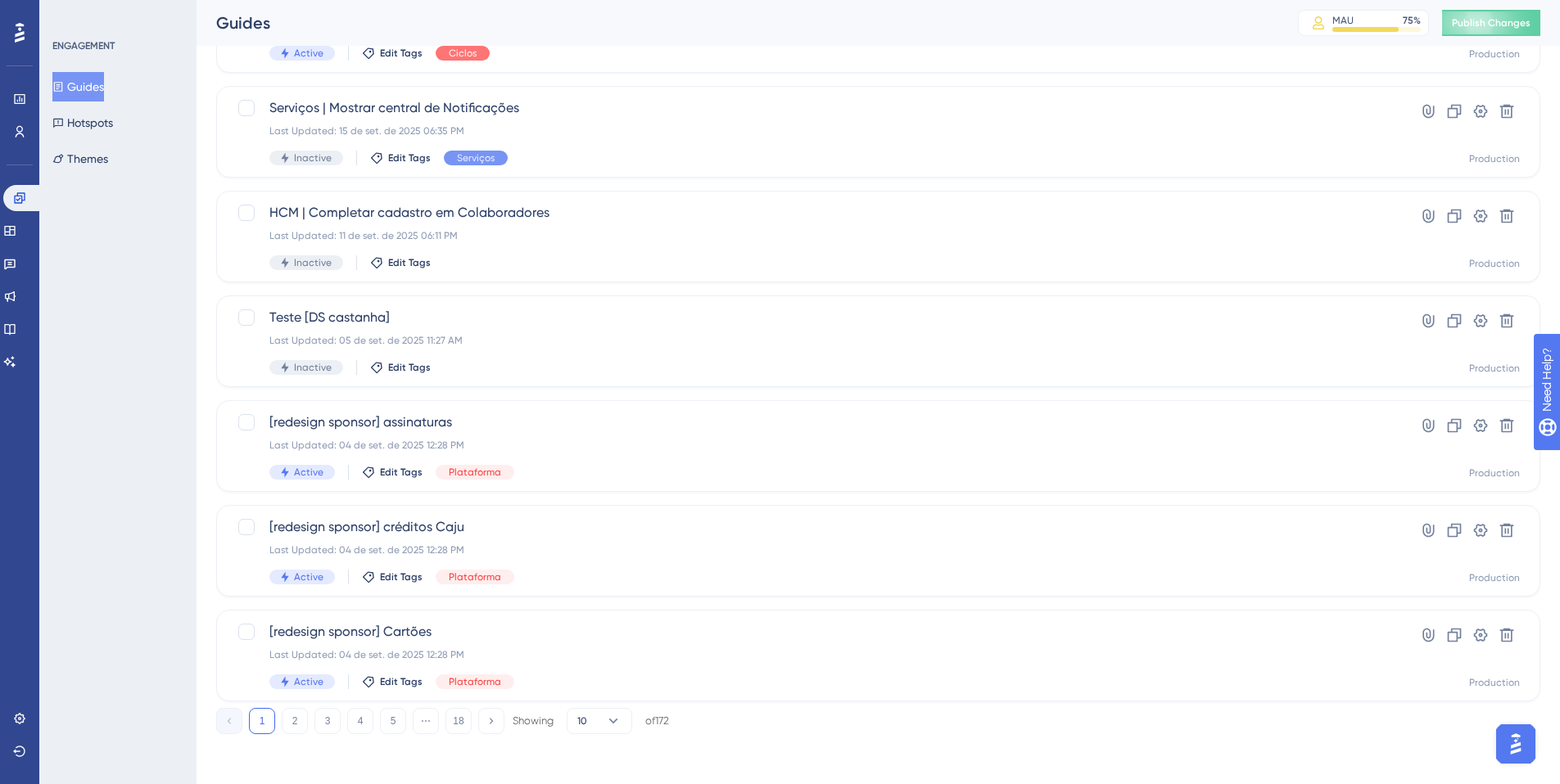
scroll to position [486, 0]
click at [288, 576] on button "2" at bounding box center [294, 718] width 26 height 26
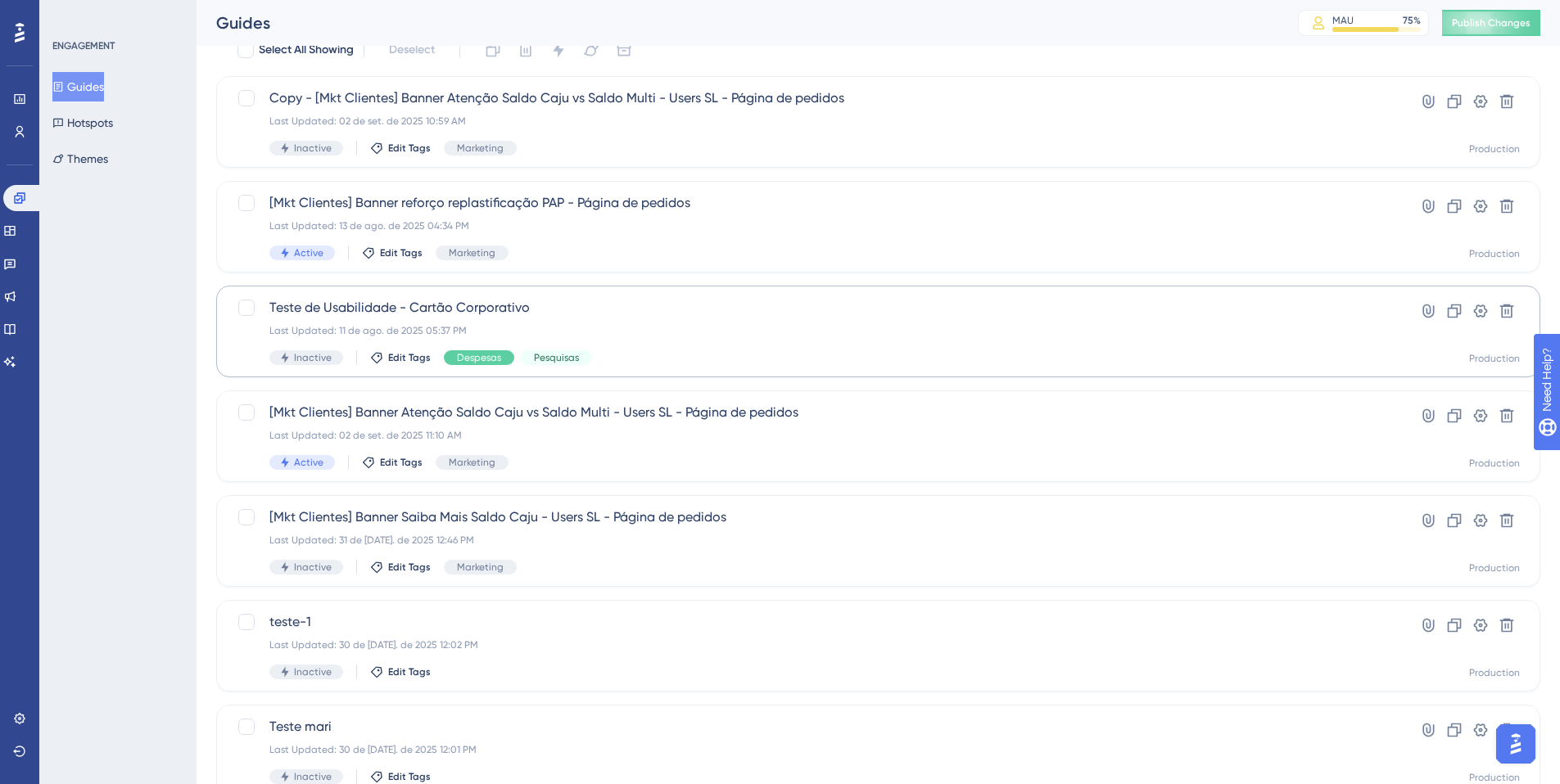
scroll to position [88, 0]
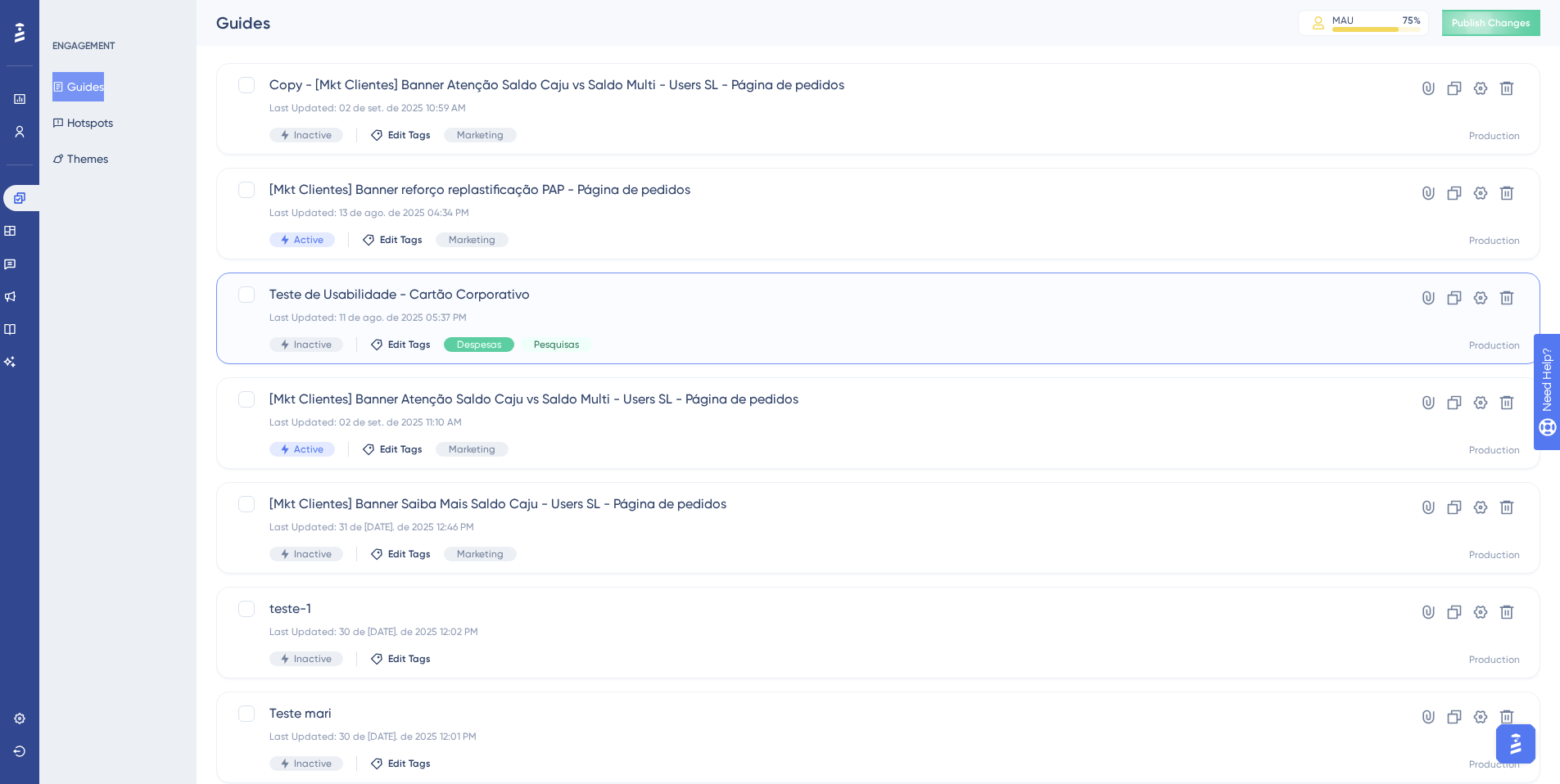
click at [680, 321] on div "Last Updated: 11 de ago. de 2025 05:37 PM" at bounding box center [812, 318] width 1087 height 14
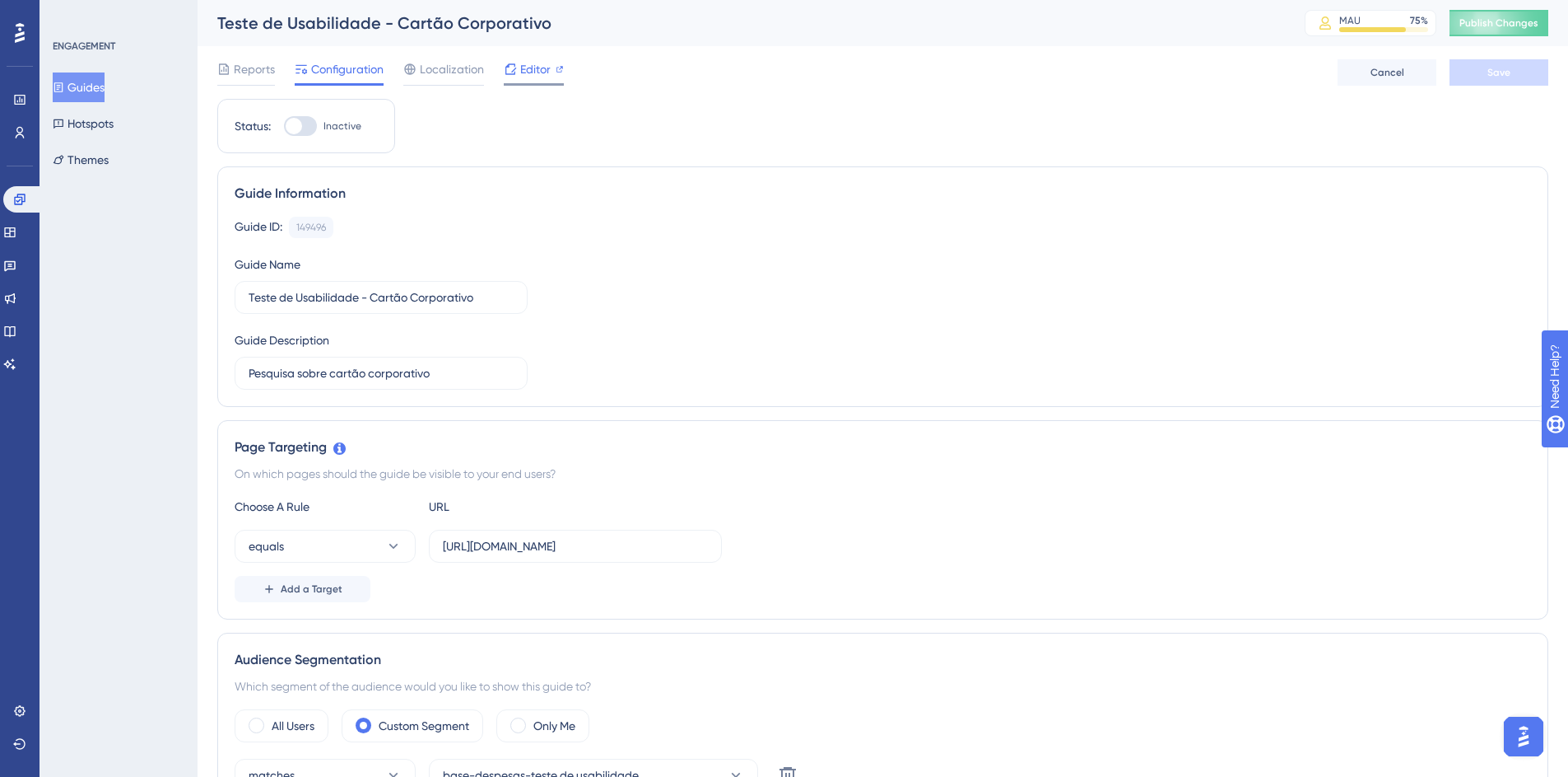
click at [549, 62] on span "Editor" at bounding box center [535, 69] width 30 height 19
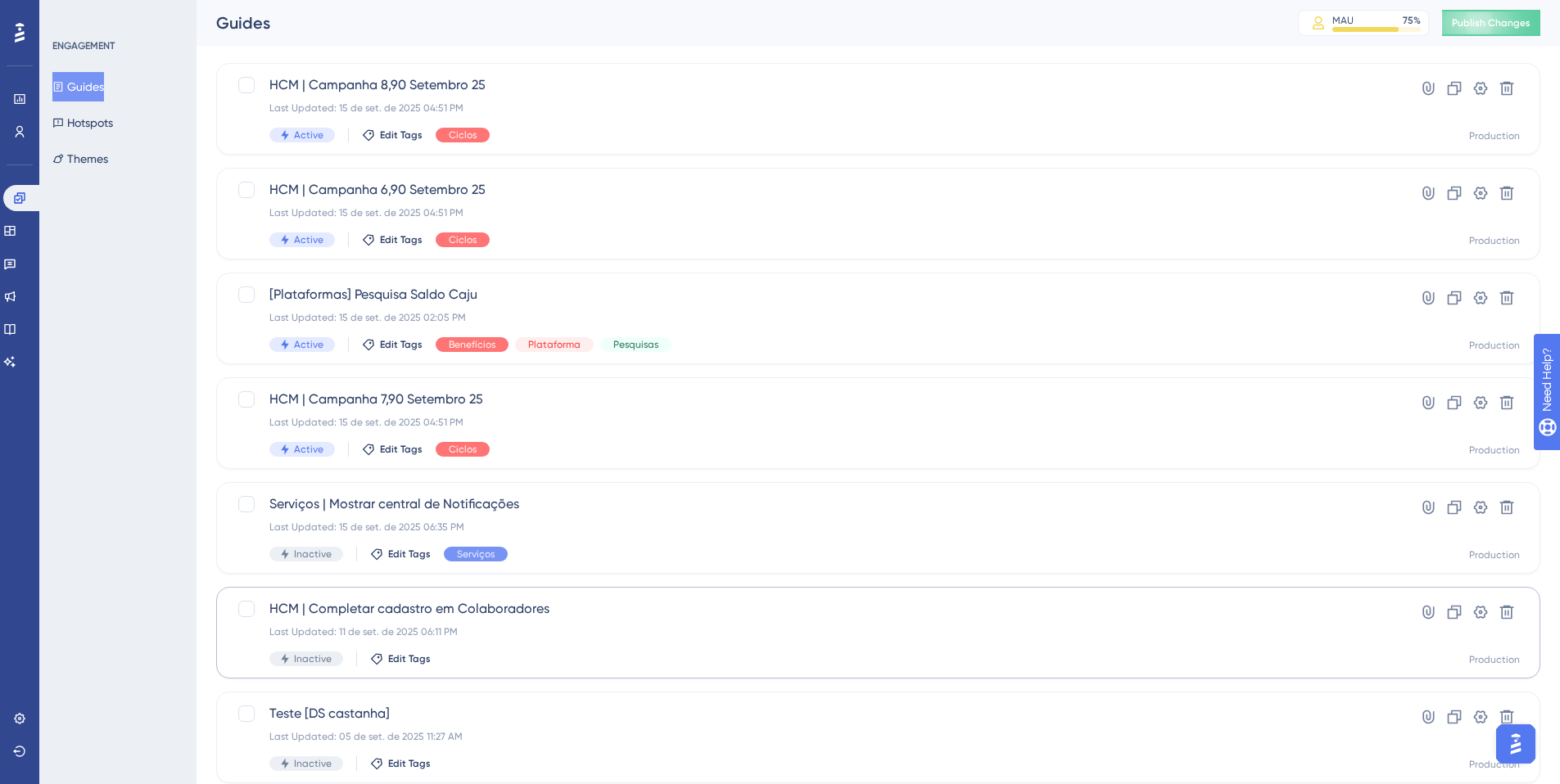
scroll to position [486, 0]
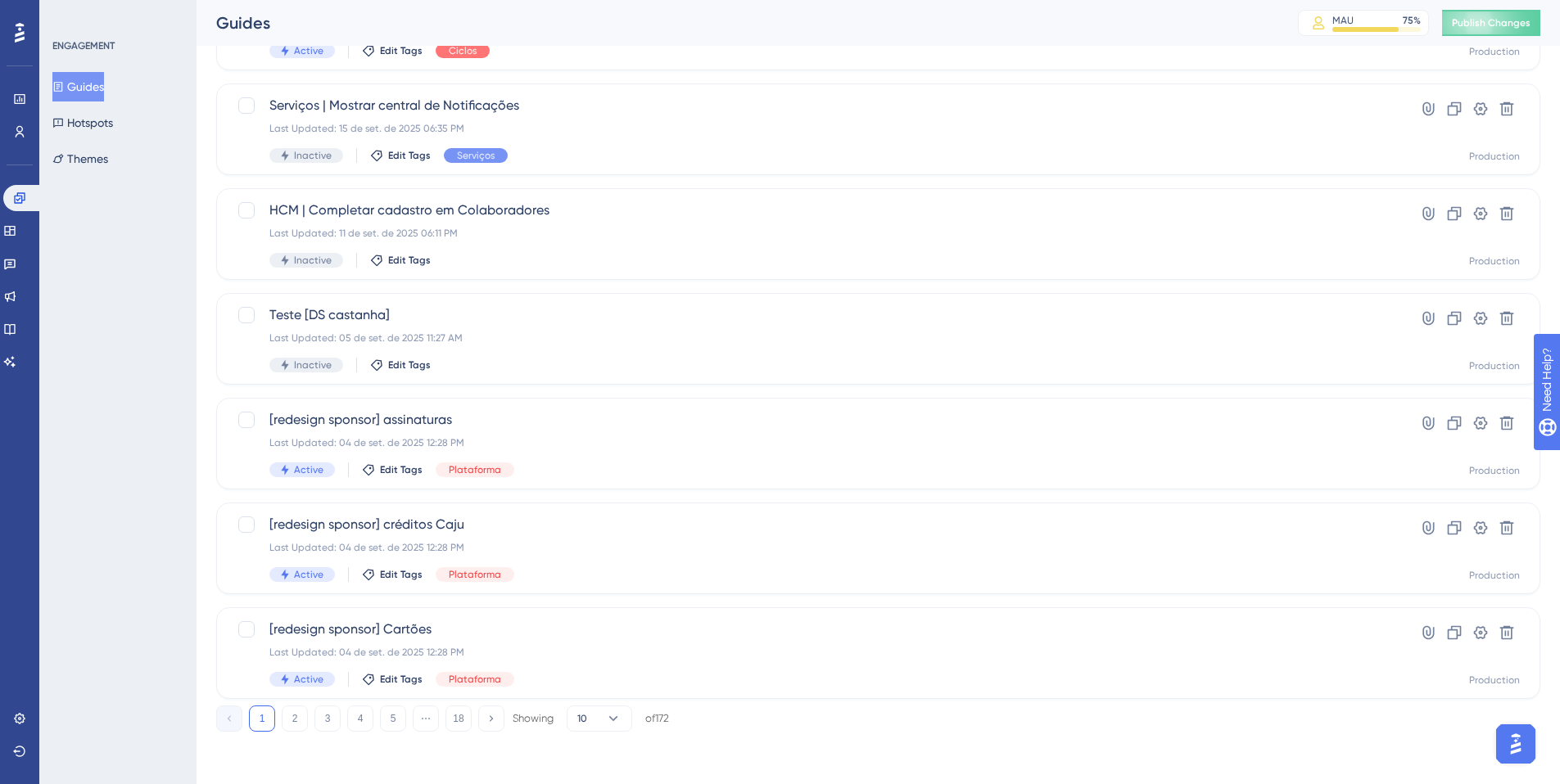
click at [292, 576] on div "Performance Users Engagement Widgets Feedback Product Updates Knowledge Base AI…" at bounding box center [878, 165] width 1363 height 1185
click at [294, 576] on button "2" at bounding box center [294, 718] width 26 height 26
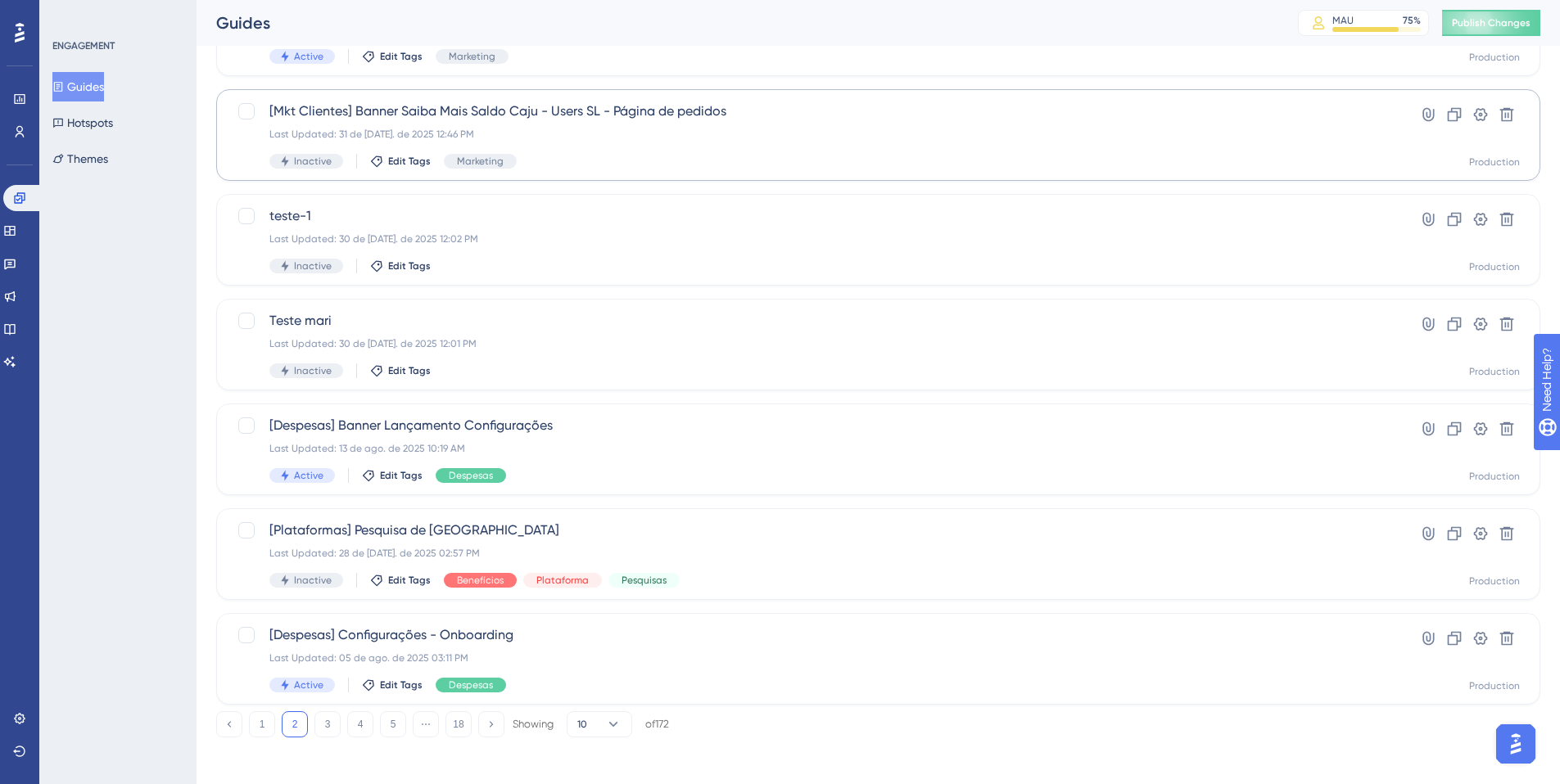
scroll to position [484, 0]
click at [590, 576] on div "[Despesas] Configurações - Onboarding Last Updated: 05 de ago. de 2025 03:11 PM…" at bounding box center [812, 656] width 1087 height 68
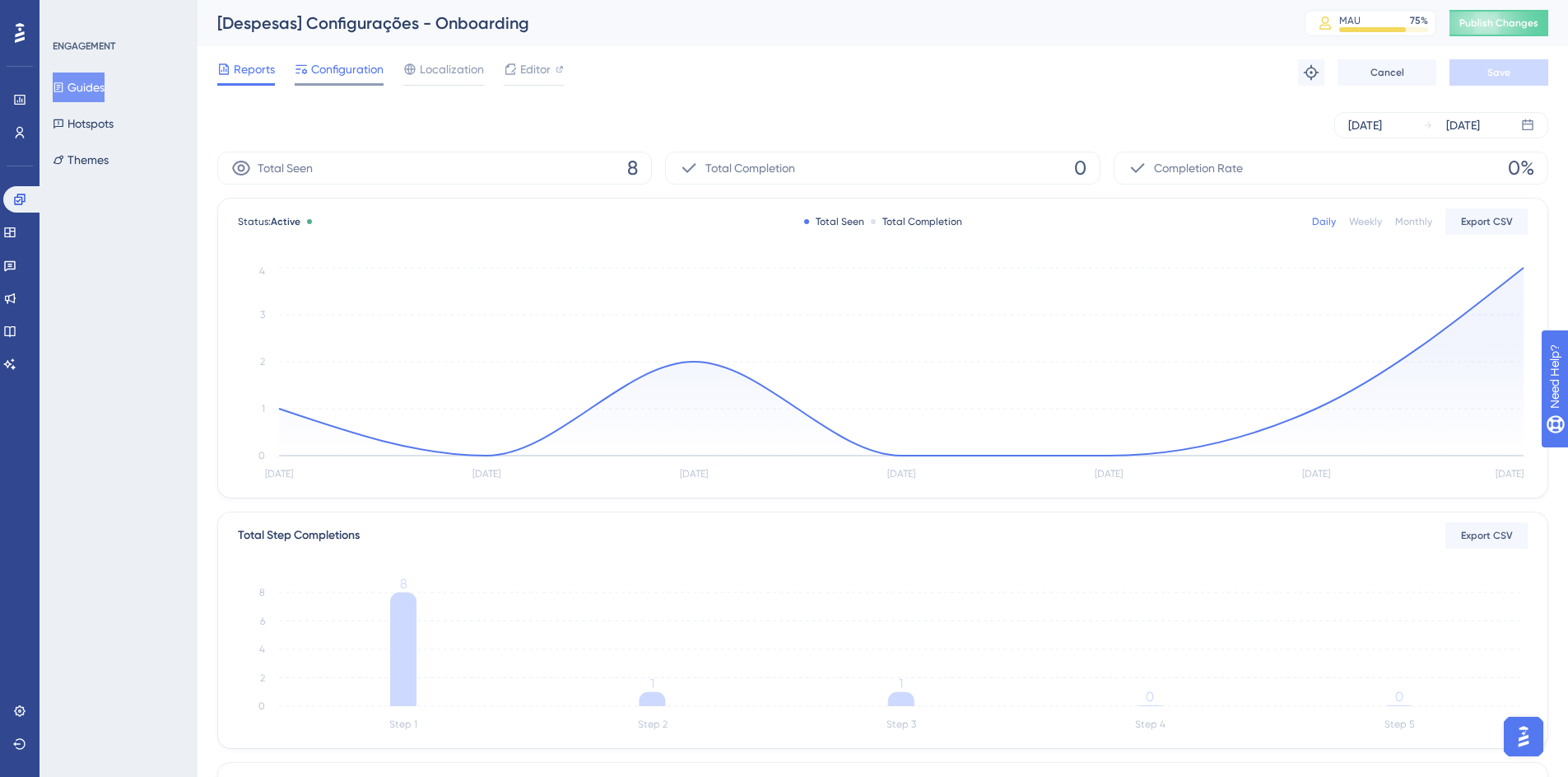
click at [336, 69] on span "Configuration" at bounding box center [347, 69] width 73 height 19
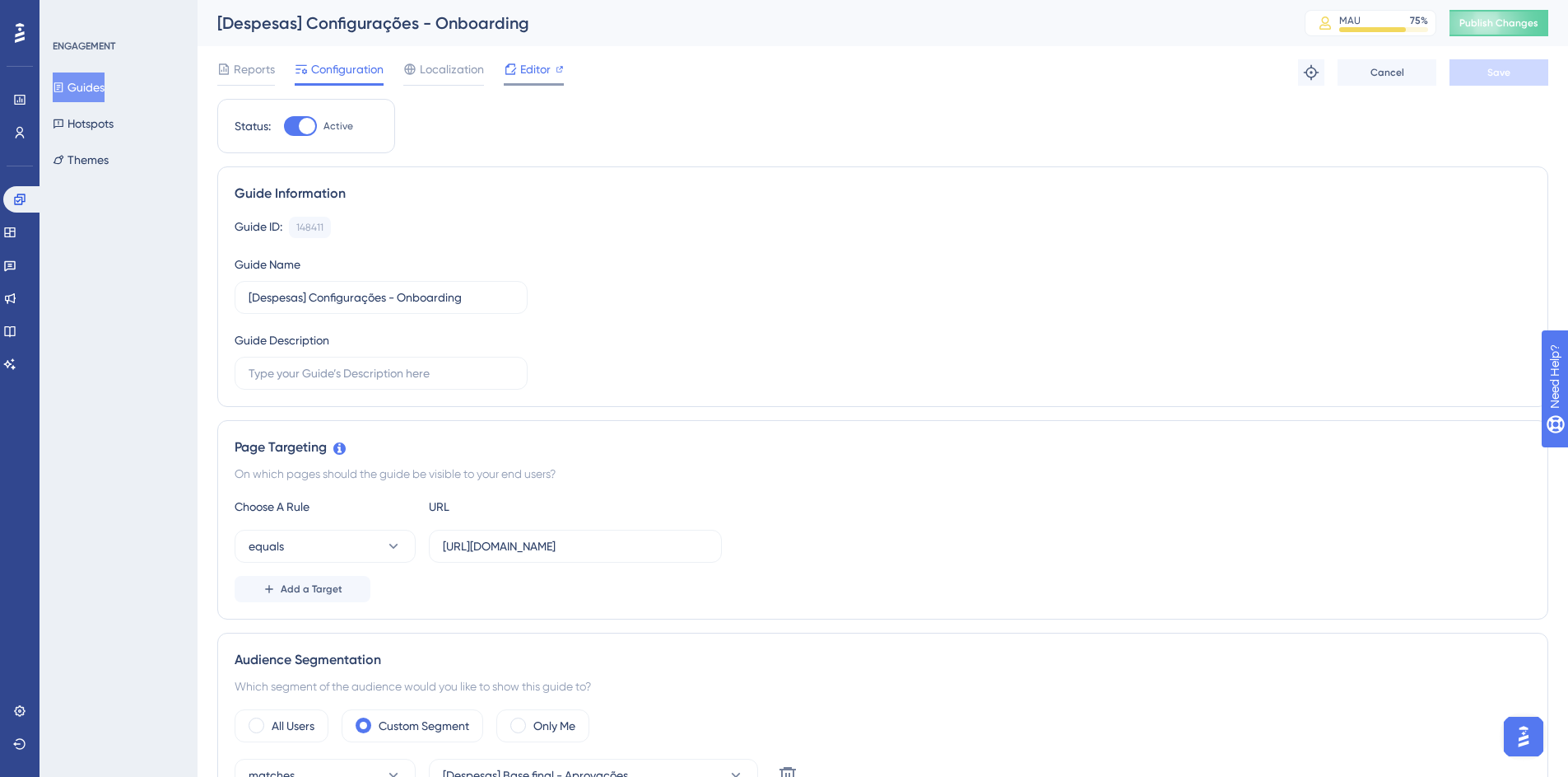
click at [516, 63] on icon at bounding box center [511, 70] width 14 height 14
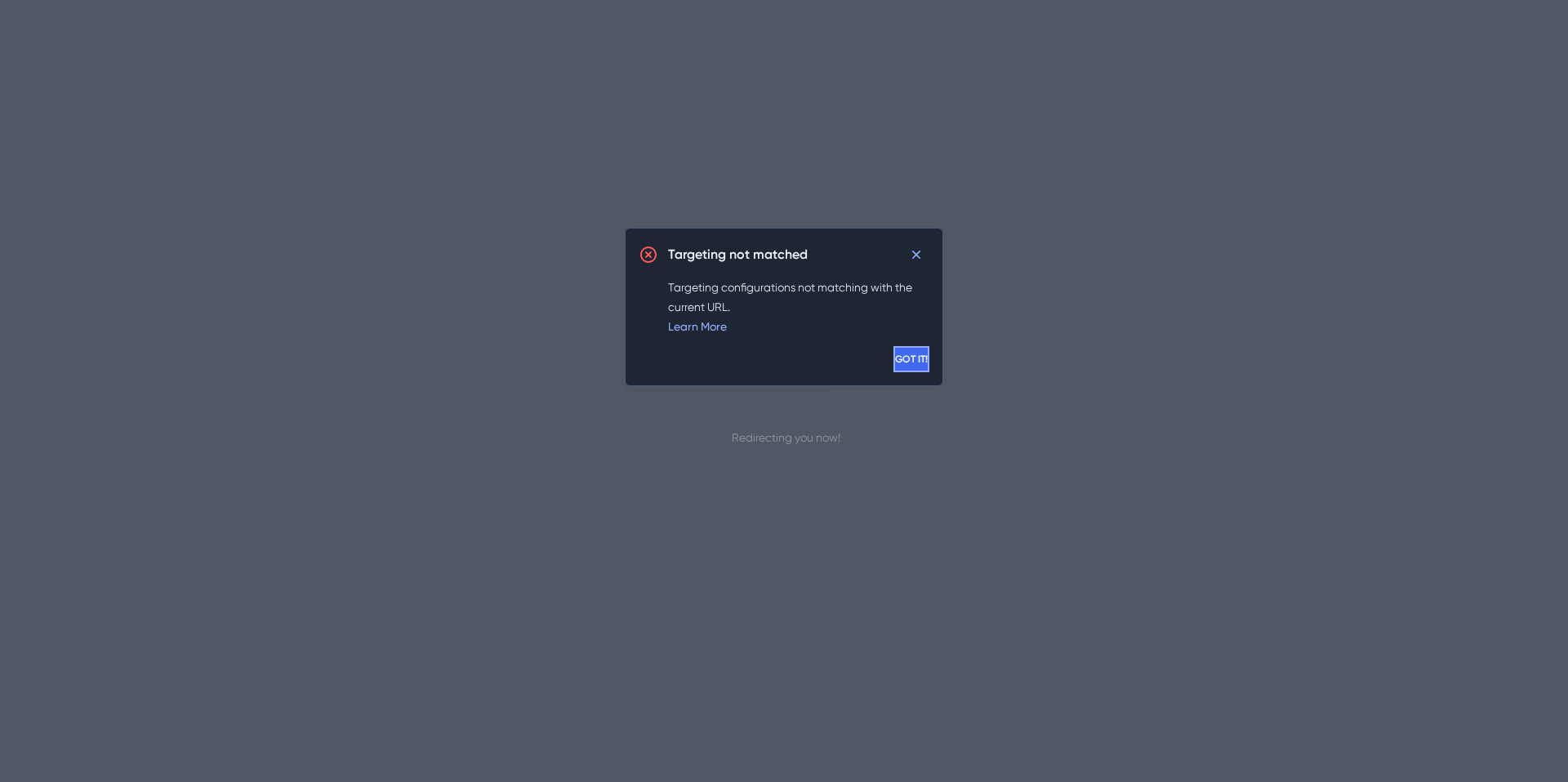
click at [895, 357] on span "GOT IT!" at bounding box center [911, 360] width 33 height 13
